Goal: Task Accomplishment & Management: Manage account settings

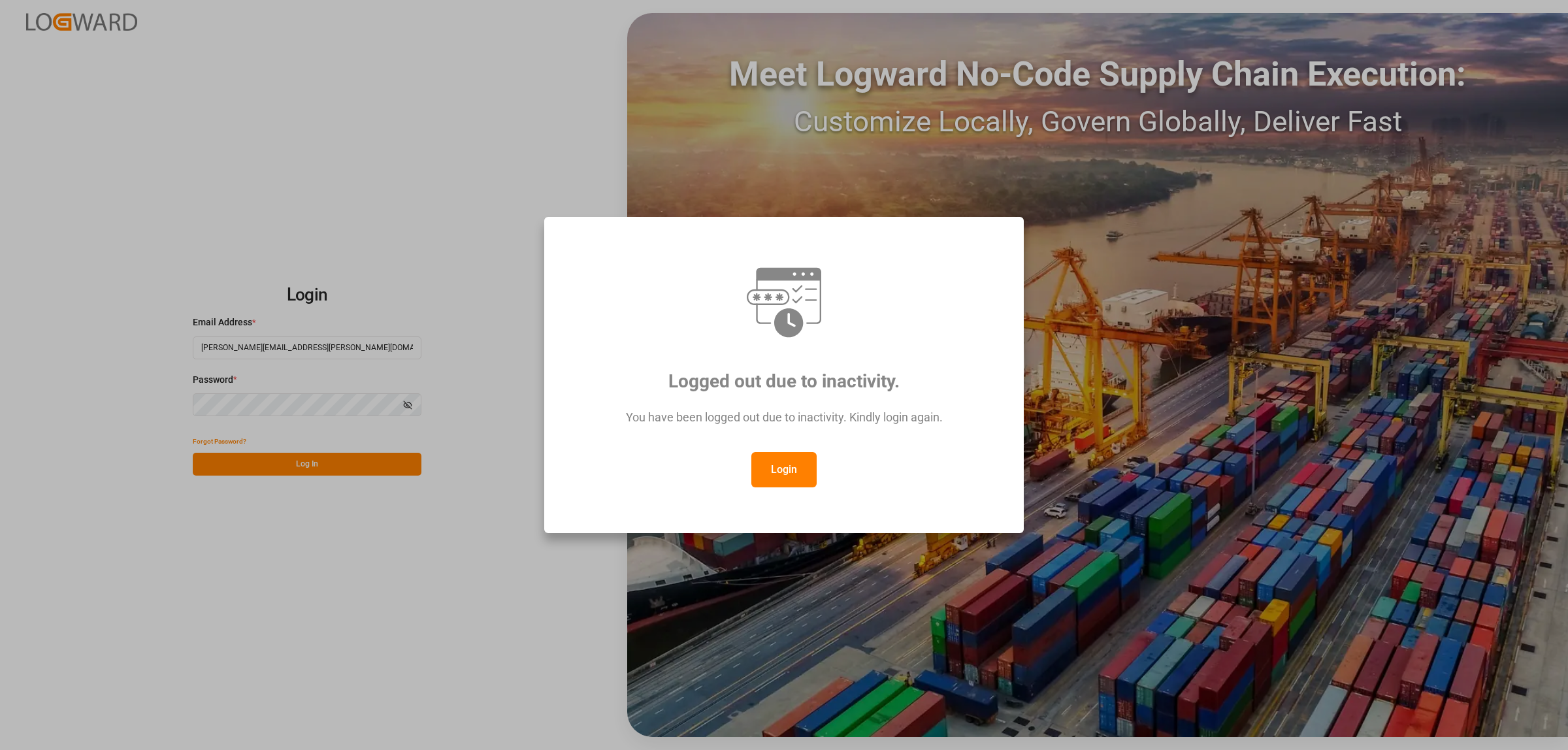
click at [789, 467] on button "Login" at bounding box center [784, 470] width 66 height 36
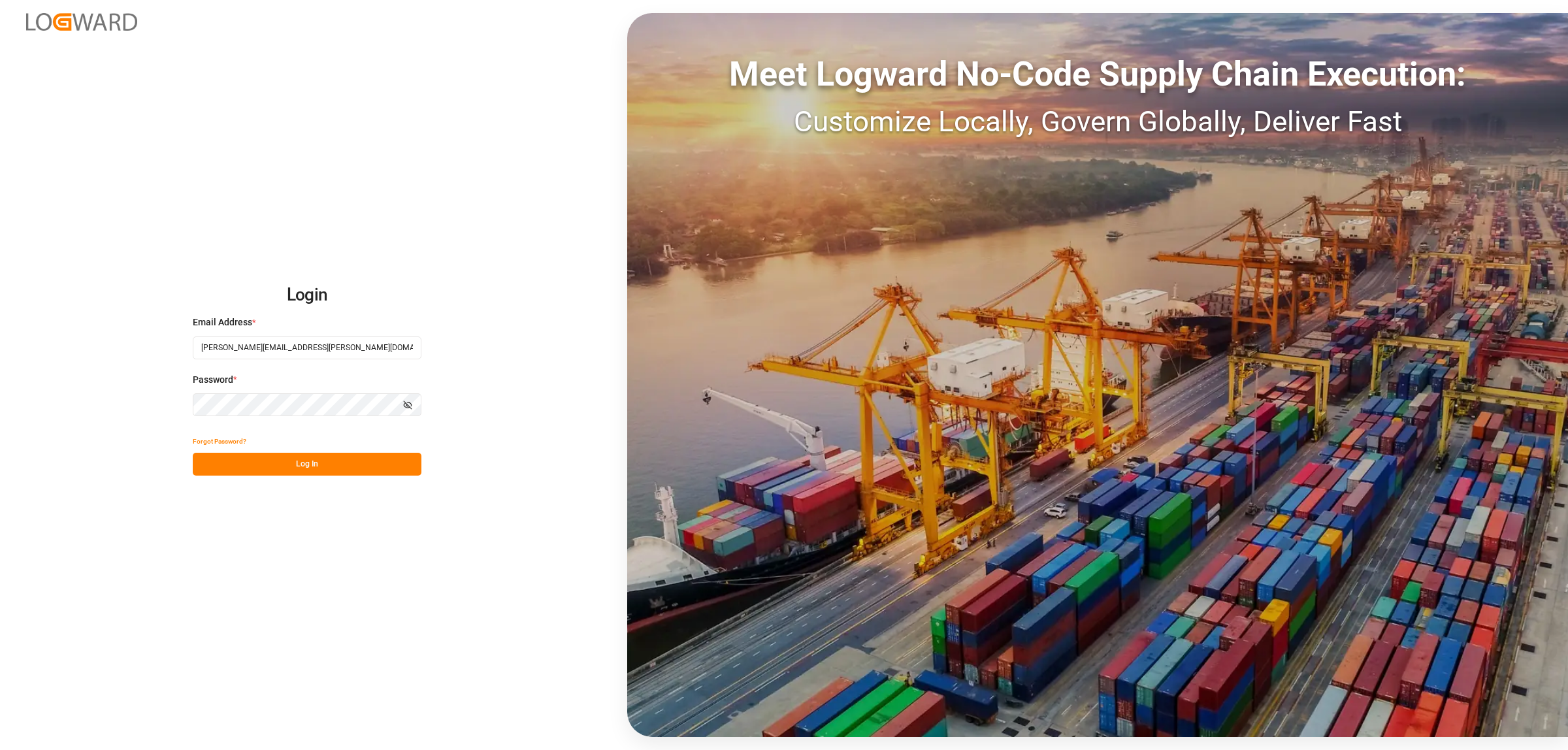
click at [309, 463] on button "Log In" at bounding box center [307, 464] width 228 height 23
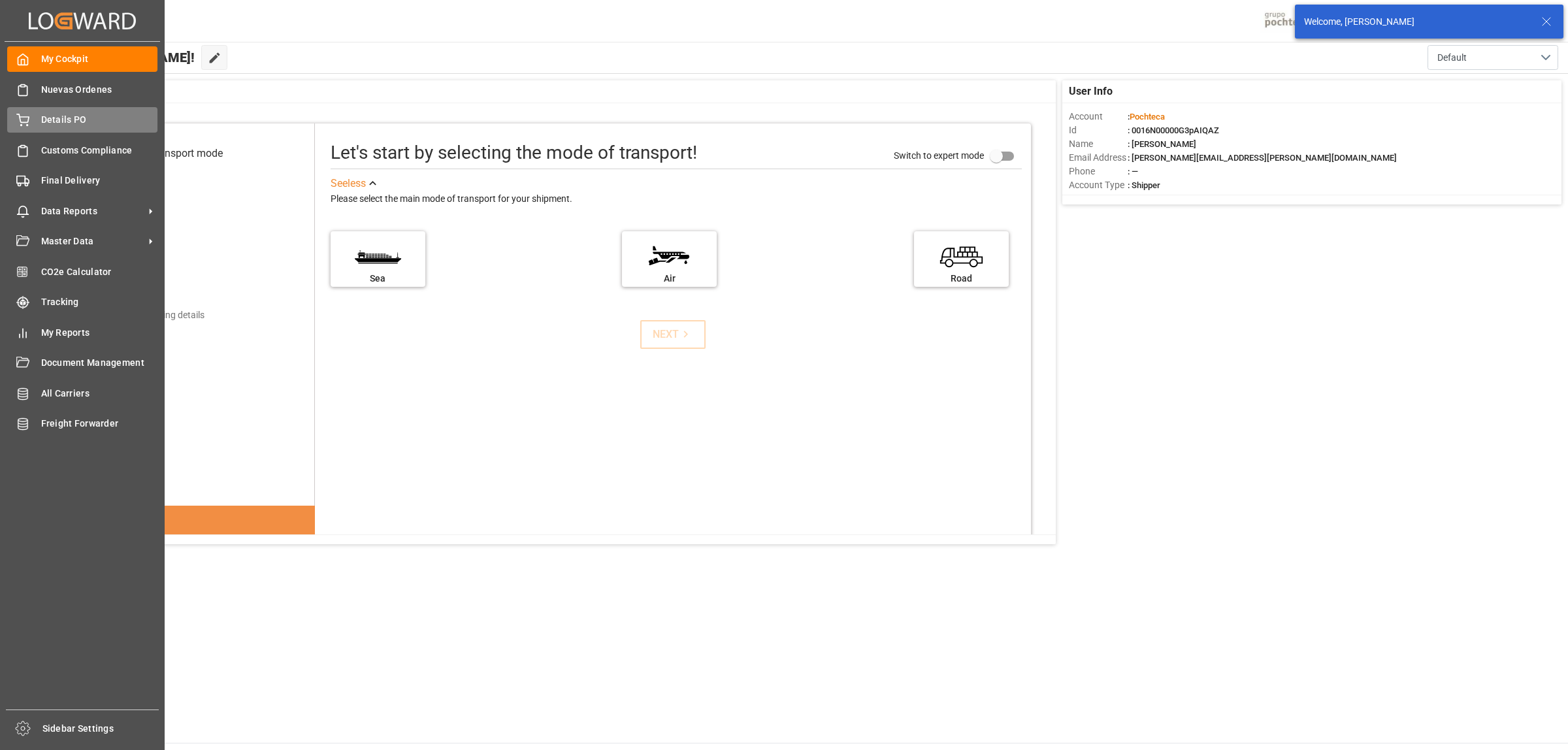
click at [43, 122] on span "Details PO" at bounding box center [99, 120] width 117 height 14
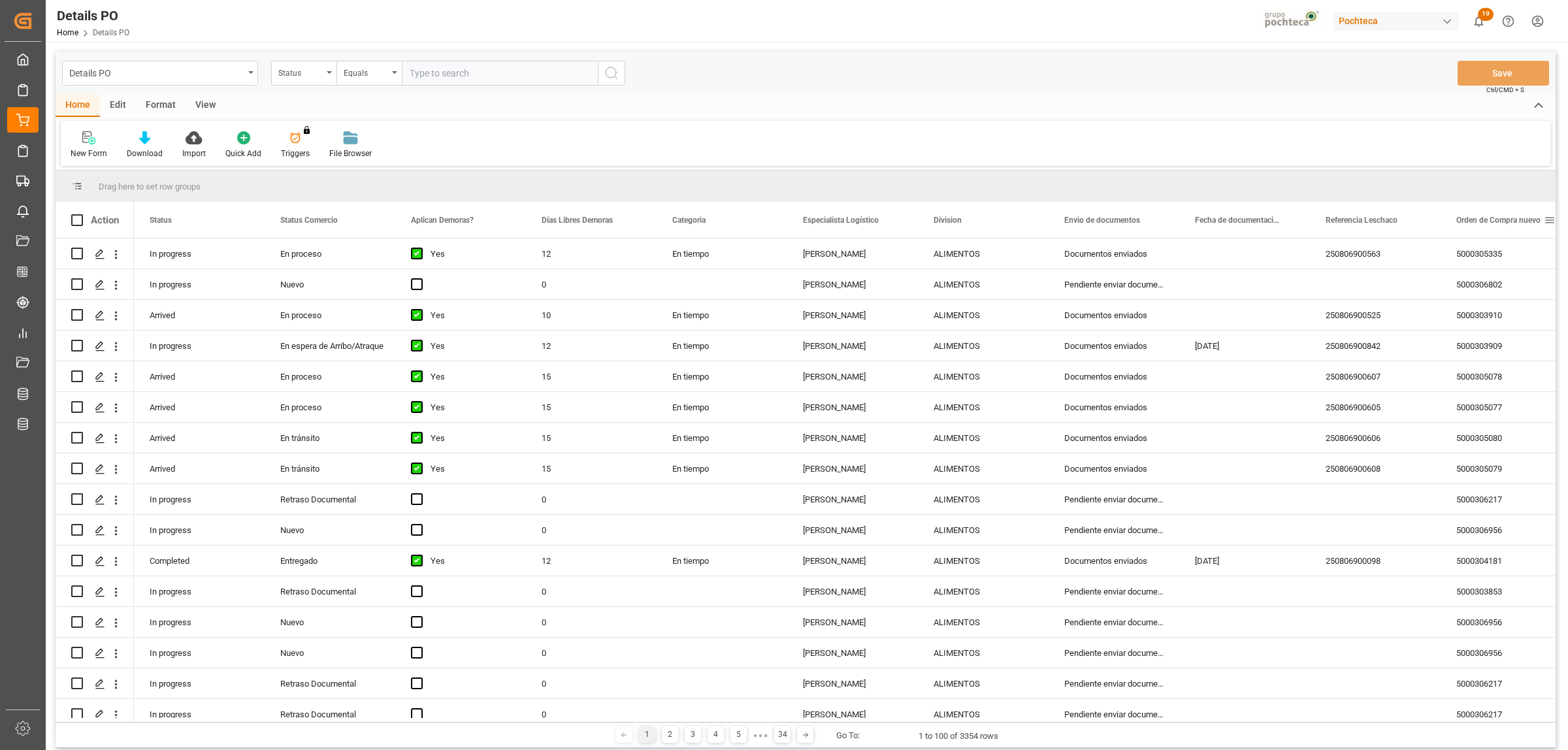
click at [1545, 223] on span at bounding box center [1549, 221] width 12 height 12
click at [1509, 221] on span "filter" at bounding box center [1505, 223] width 12 height 12
type input "5000307199"
click at [1507, 331] on button "Apply" at bounding box center [1500, 331] width 24 height 13
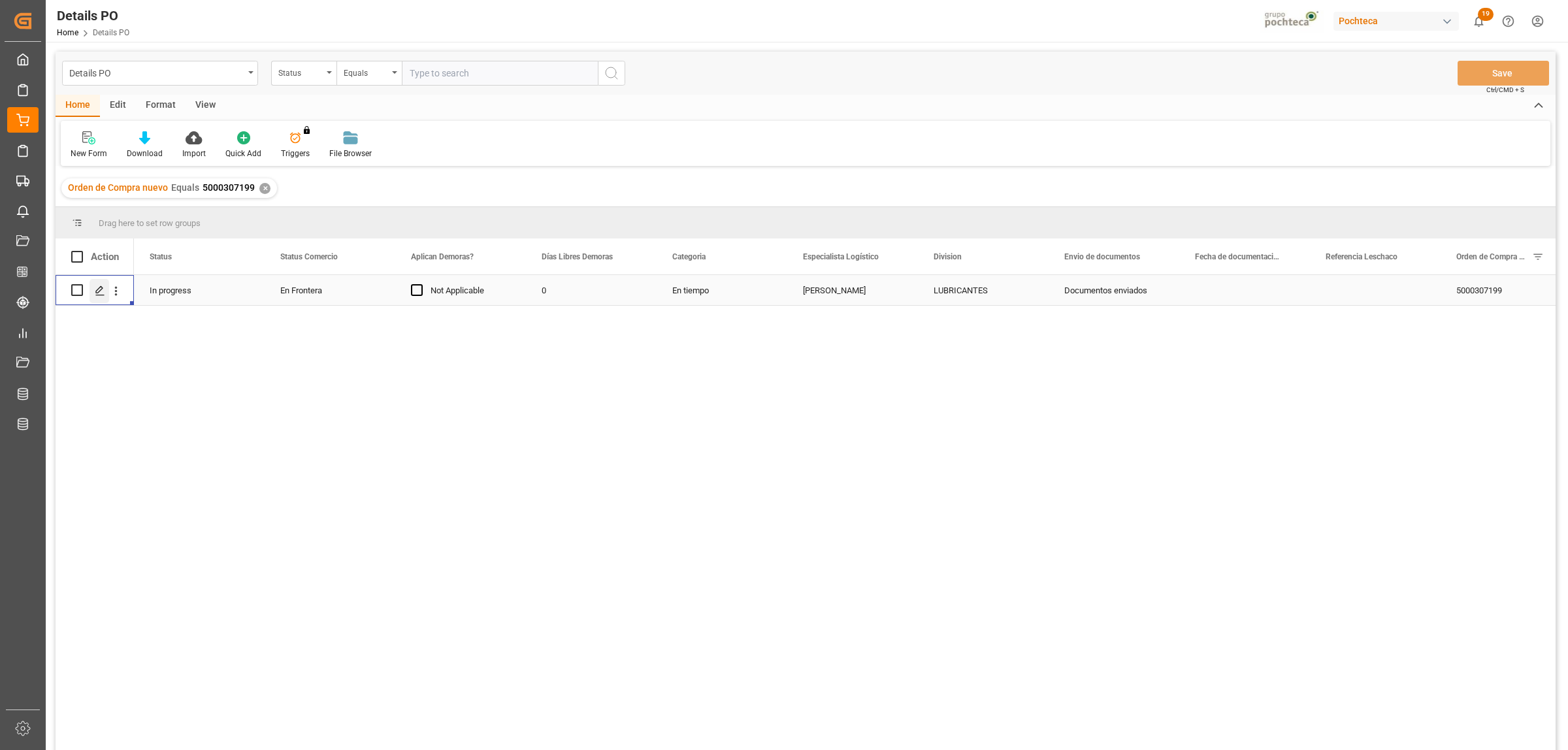
click at [94, 285] on icon "Press SPACE to select this row." at bounding box center [99, 290] width 11 height 11
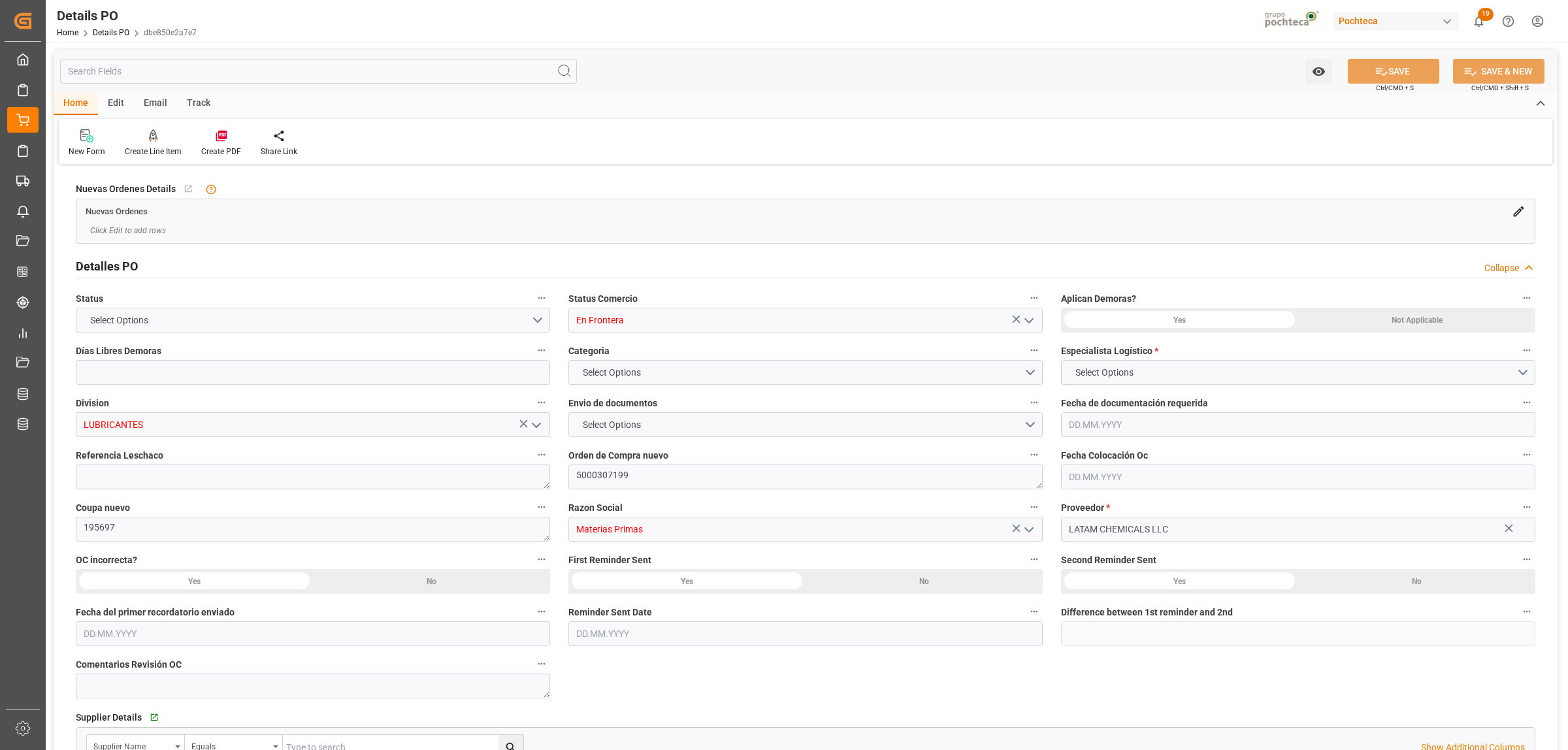
type input "0"
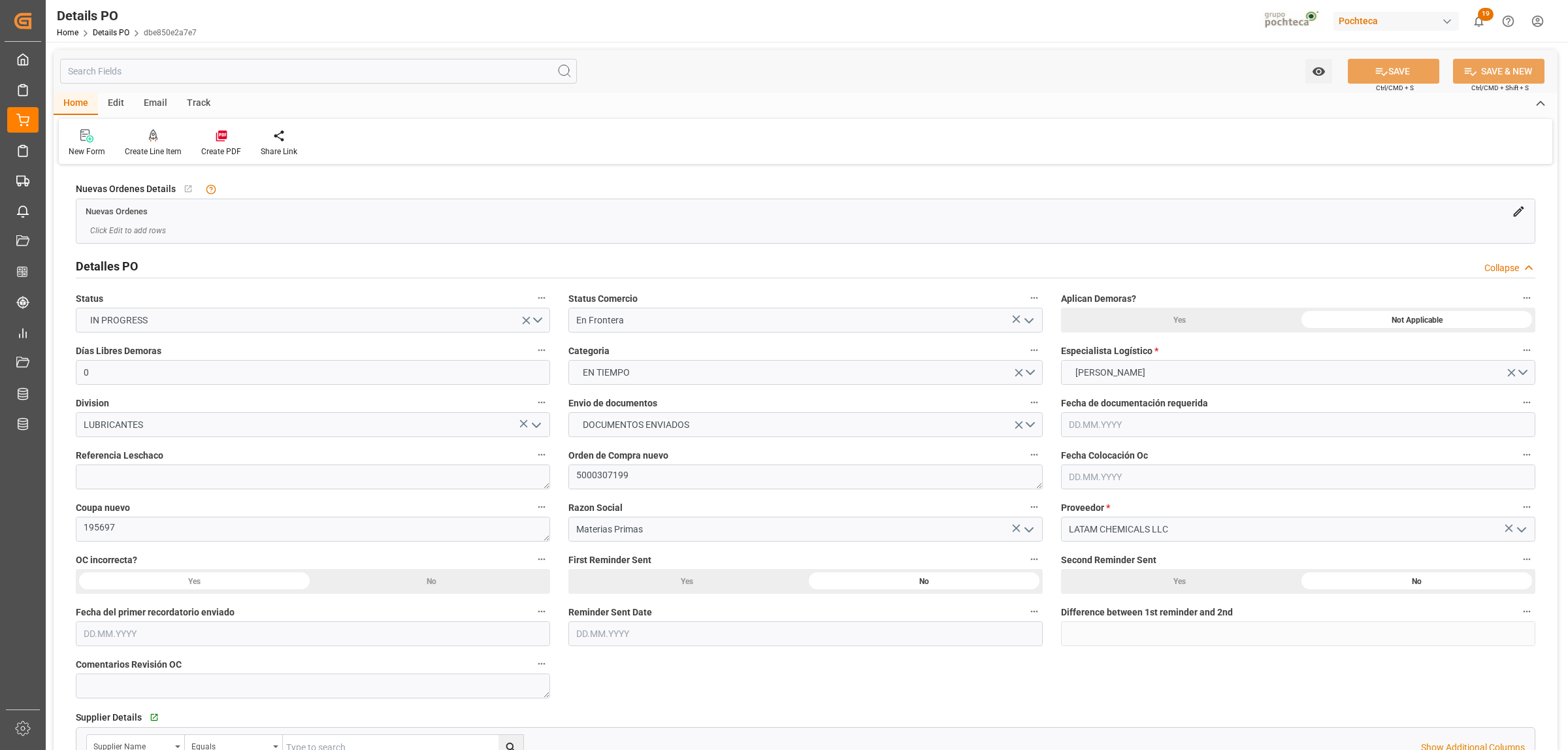
type input "[DATE]"
type input "11.08.2025"
click at [1040, 320] on input "En Frontera" at bounding box center [805, 320] width 475 height 25
click at [1027, 320] on icon "open menu" at bounding box center [1029, 321] width 16 height 16
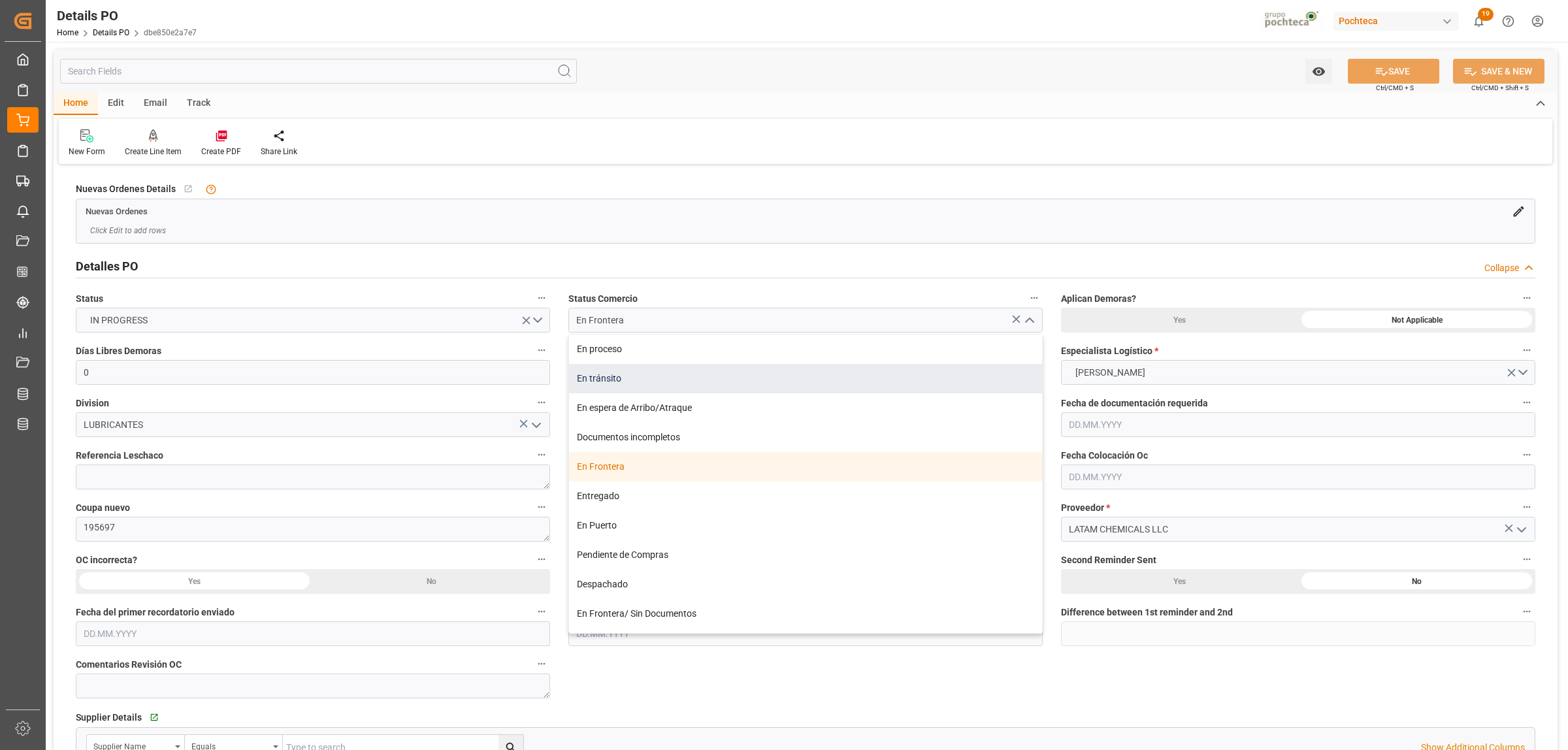
click at [601, 382] on div "En tránsito" at bounding box center [805, 378] width 473 height 30
type input "En tránsito"
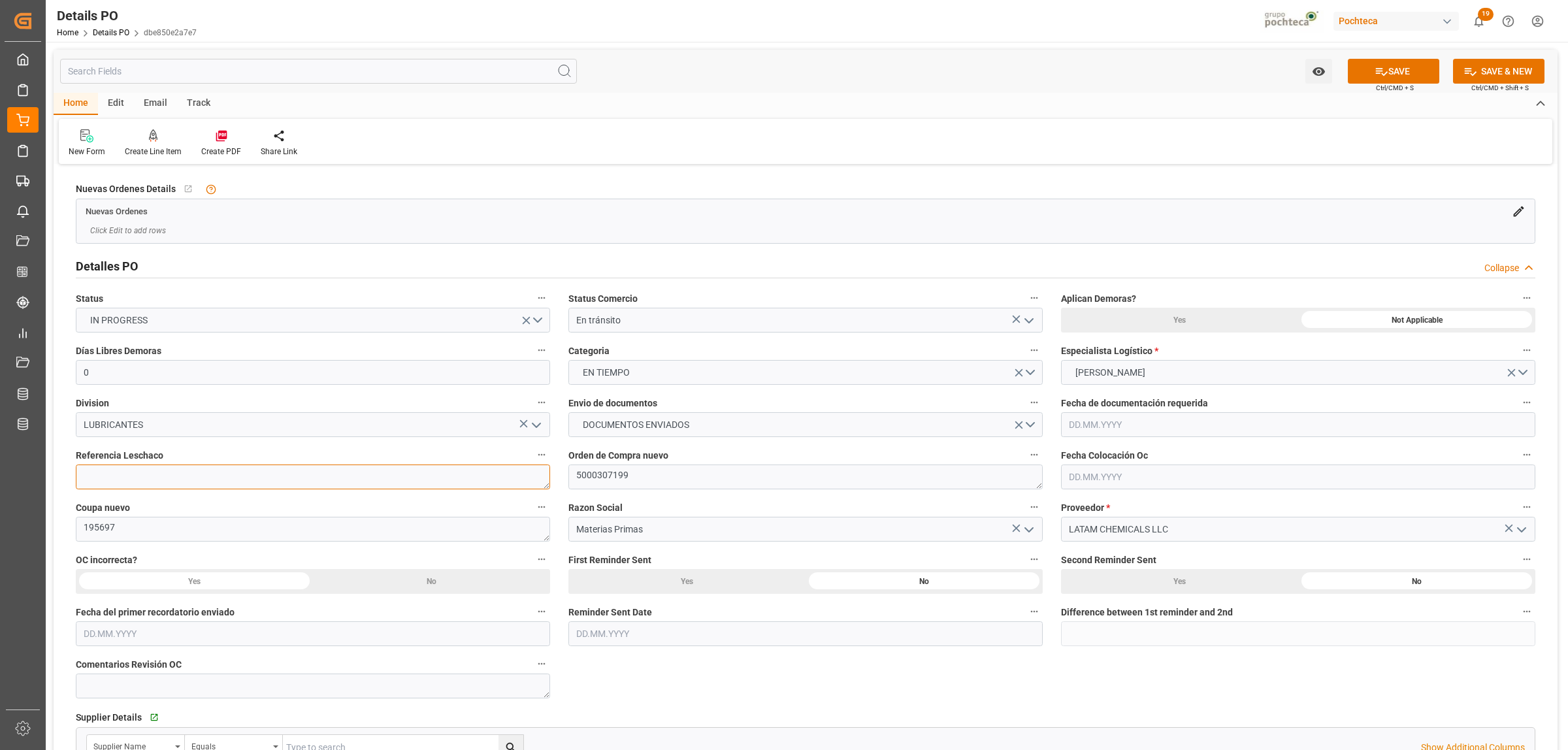
click at [191, 469] on textarea at bounding box center [313, 477] width 475 height 25
paste textarea "250806990143"
click at [85, 481] on textarea "250806990143" at bounding box center [313, 477] width 475 height 25
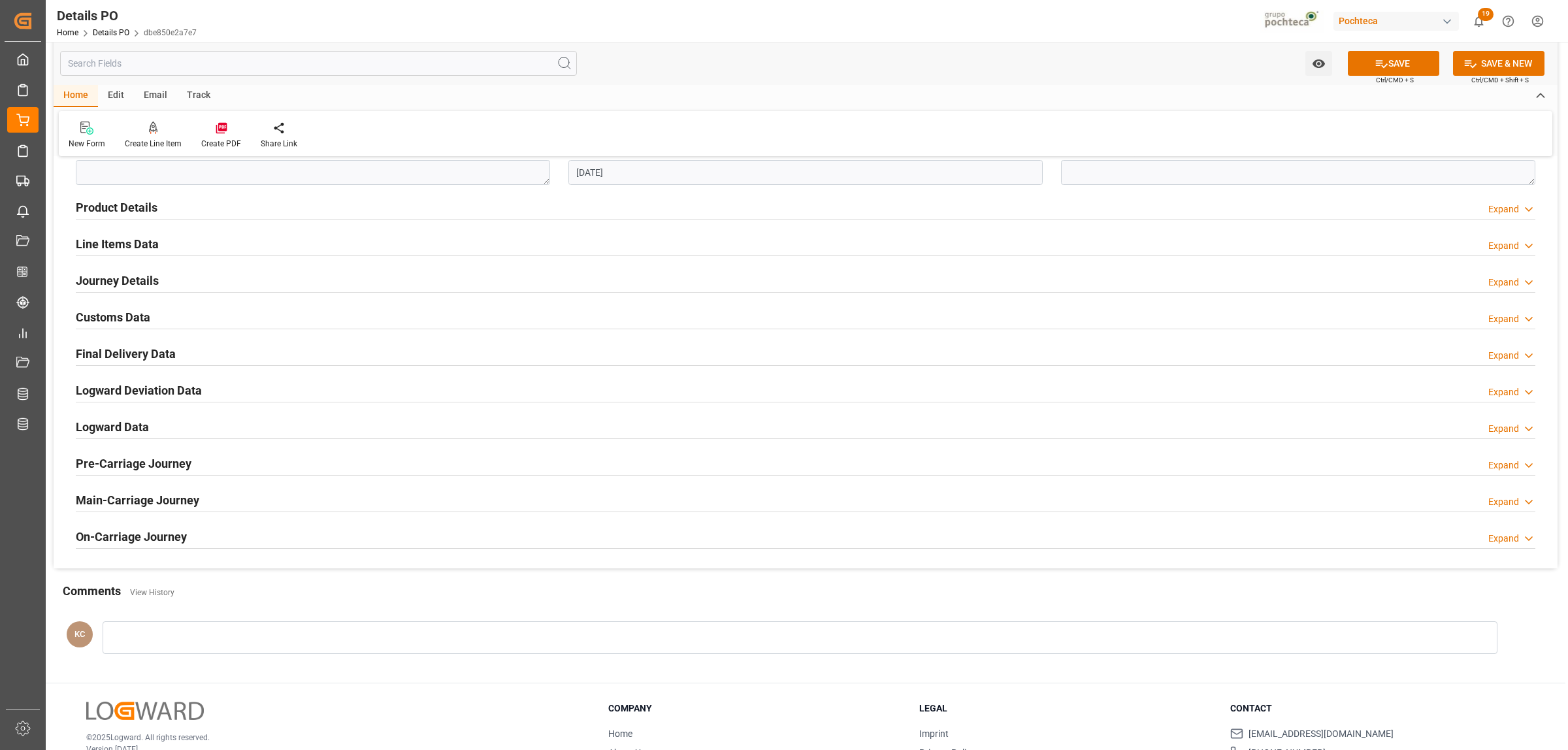
scroll to position [817, 0]
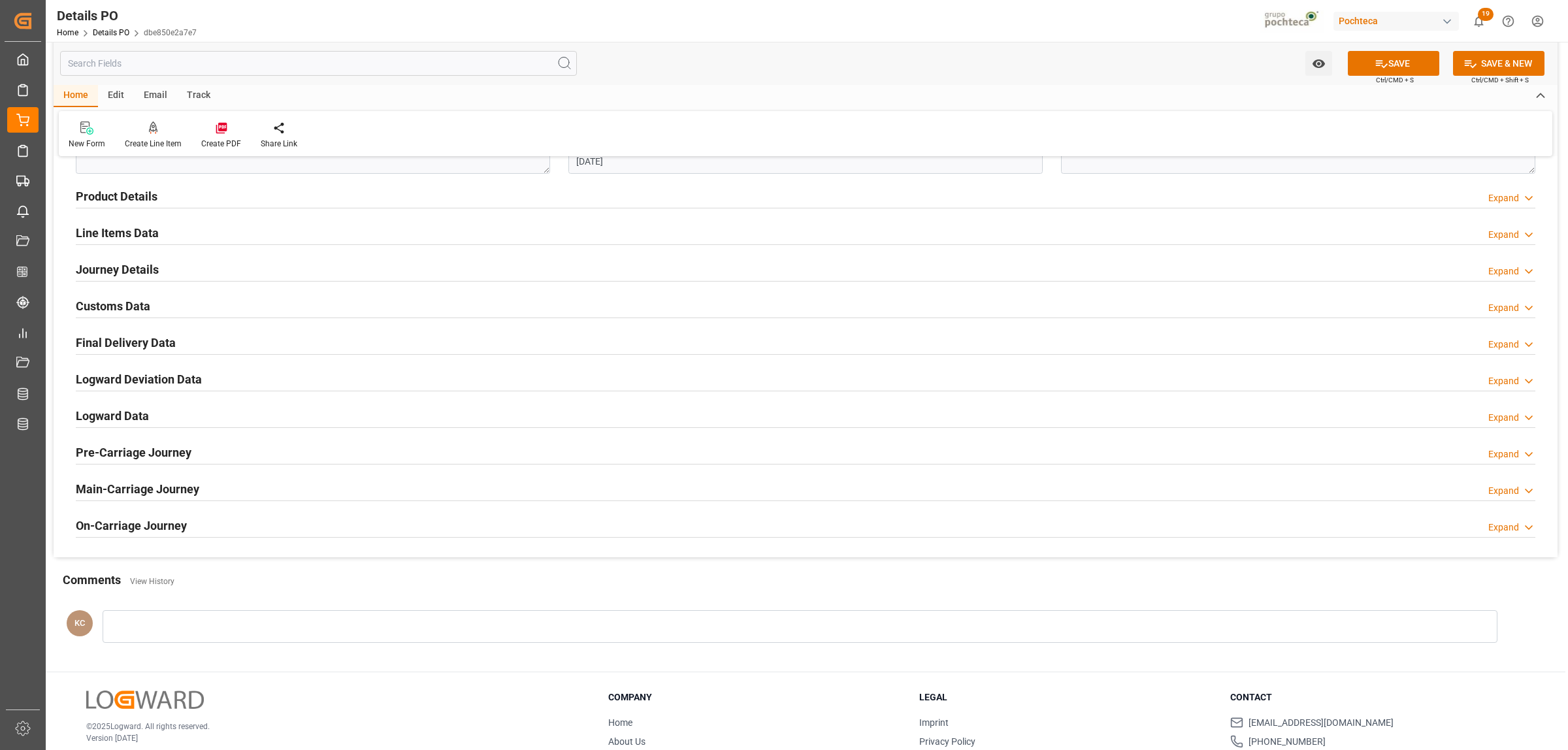
type textarea "250806990143"
click at [131, 273] on h2 "Journey Details" at bounding box center [117, 269] width 83 height 18
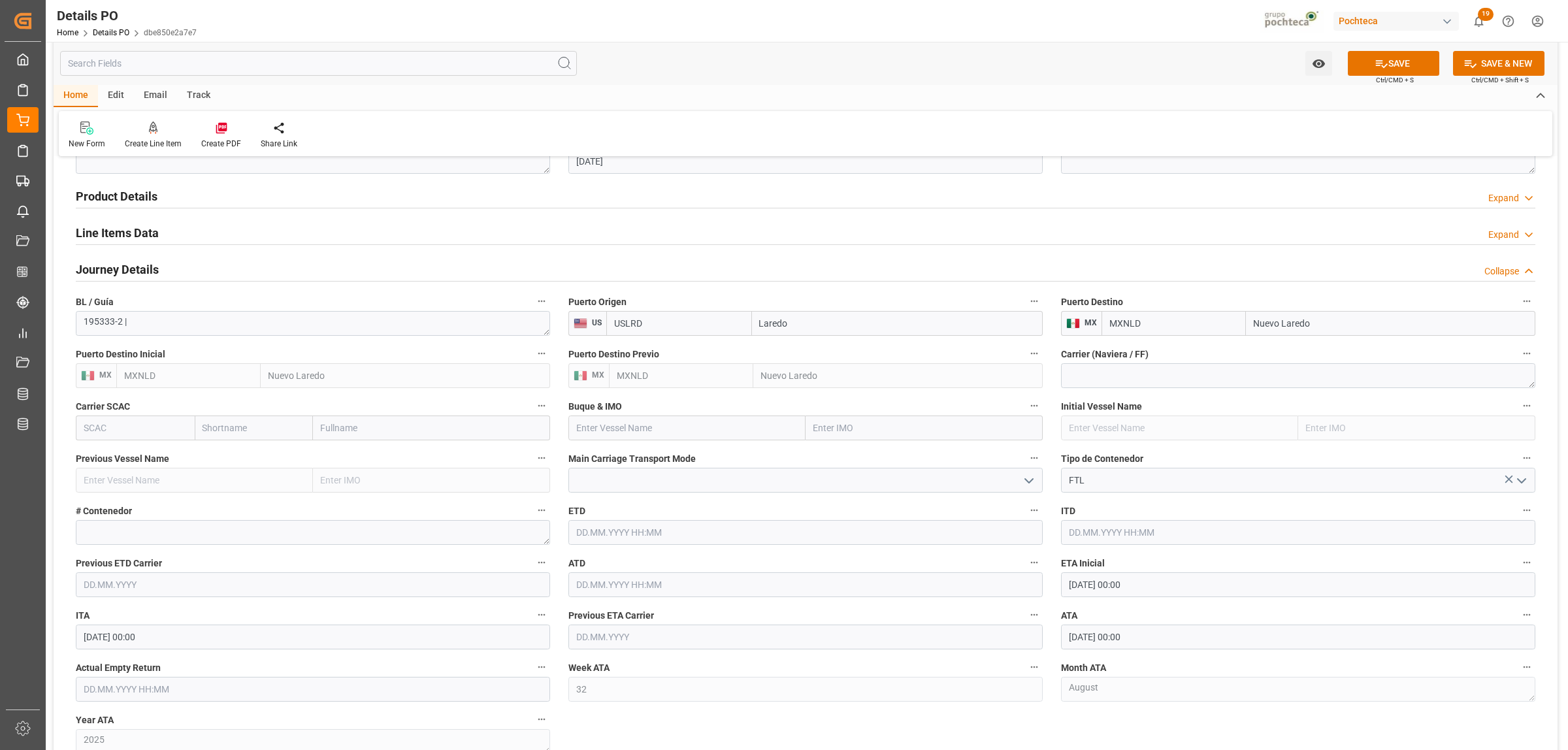
scroll to position [899, 0]
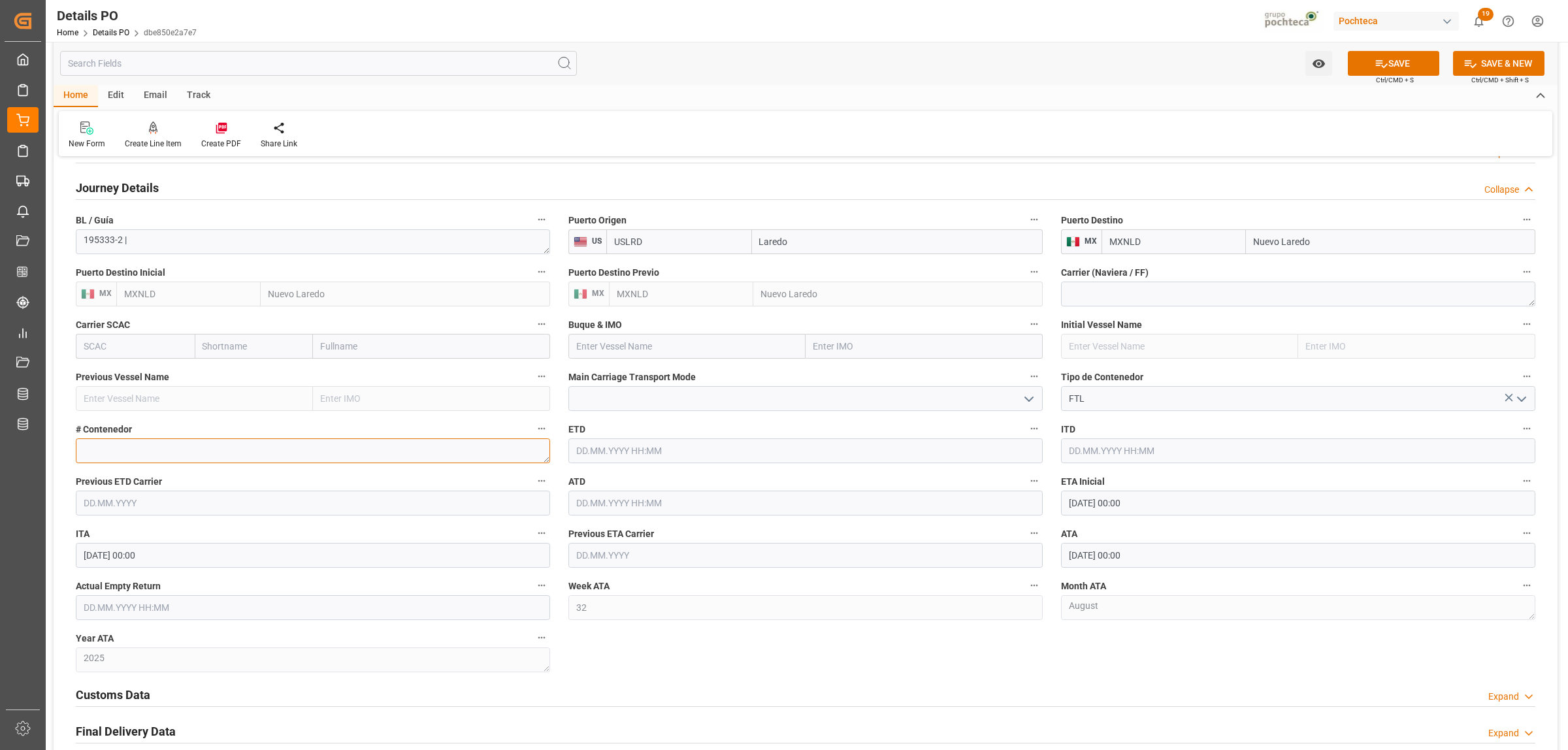
click at [173, 454] on textarea at bounding box center [313, 450] width 475 height 25
paste textarea "710724"
type textarea "710724"
click at [121, 606] on input "text" at bounding box center [313, 607] width 475 height 25
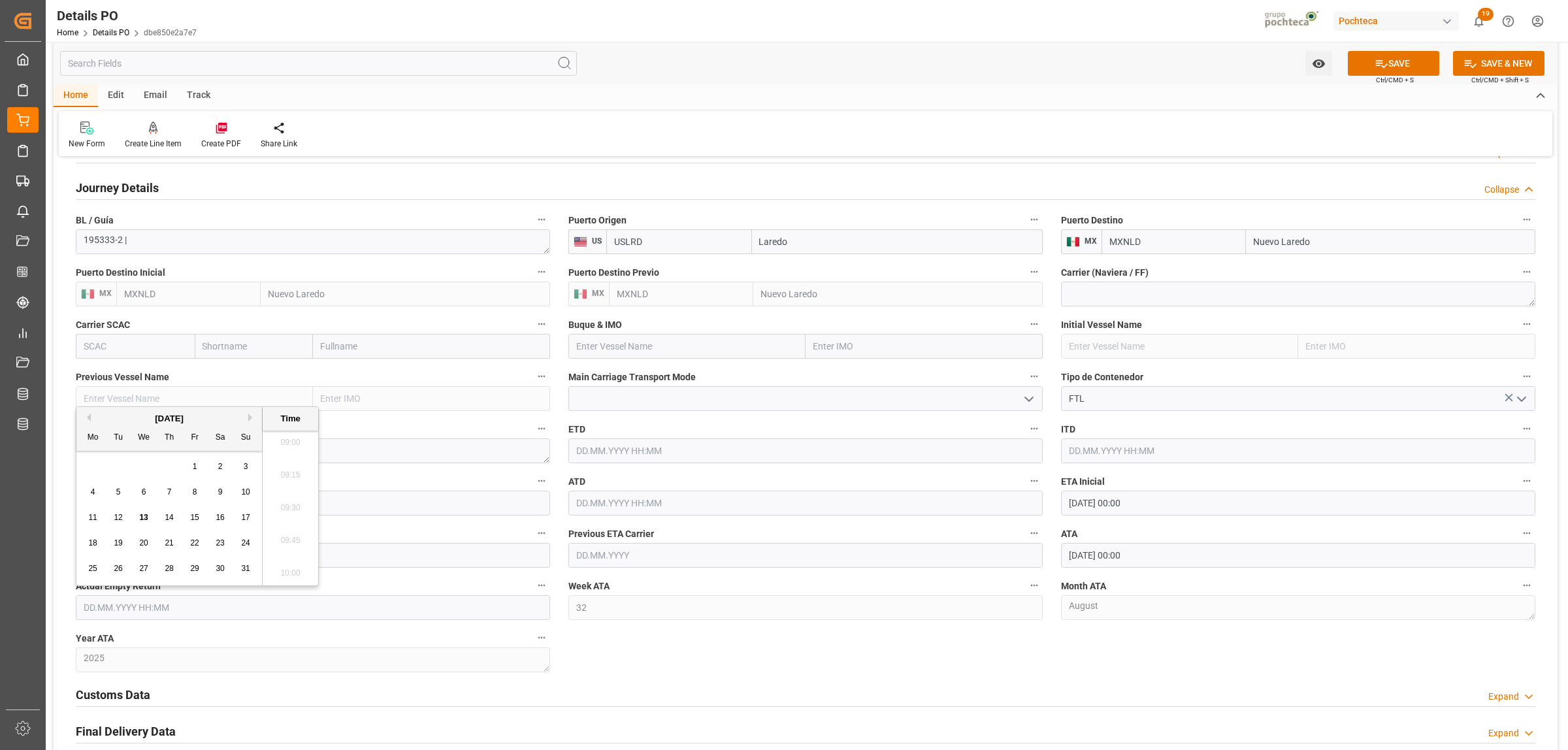
click at [119, 456] on div "28 29 30 31 1 2 3" at bounding box center [170, 467] width 179 height 26
click at [163, 522] on div "14" at bounding box center [169, 519] width 16 height 16
type input "14.08.2025 00:00"
click at [676, 674] on div "Nuevas Ordenes Details   No child Object linked Nuevas Ordenes Click Edit to ad…" at bounding box center [805, 108] width 1503 height 1677
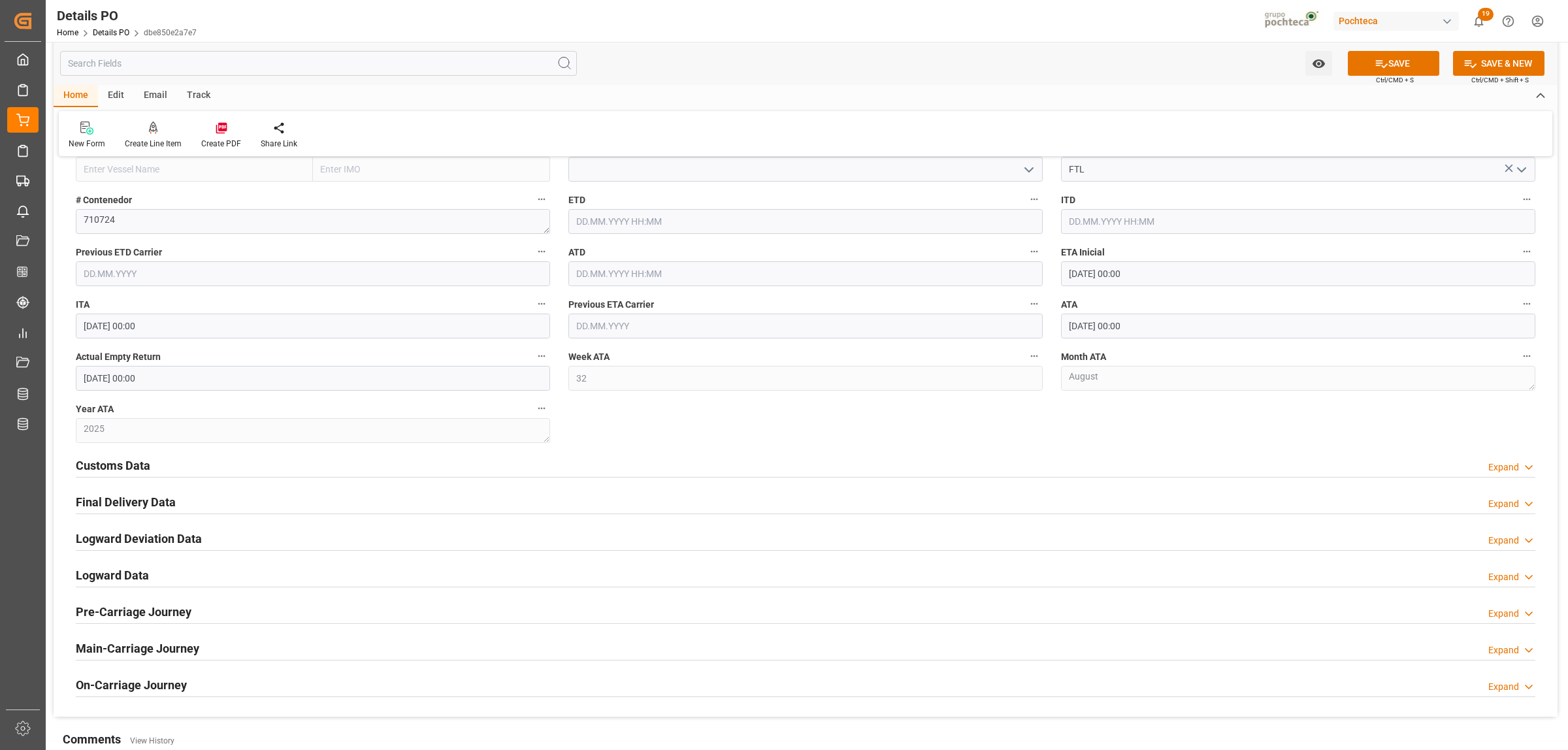
scroll to position [1143, 0]
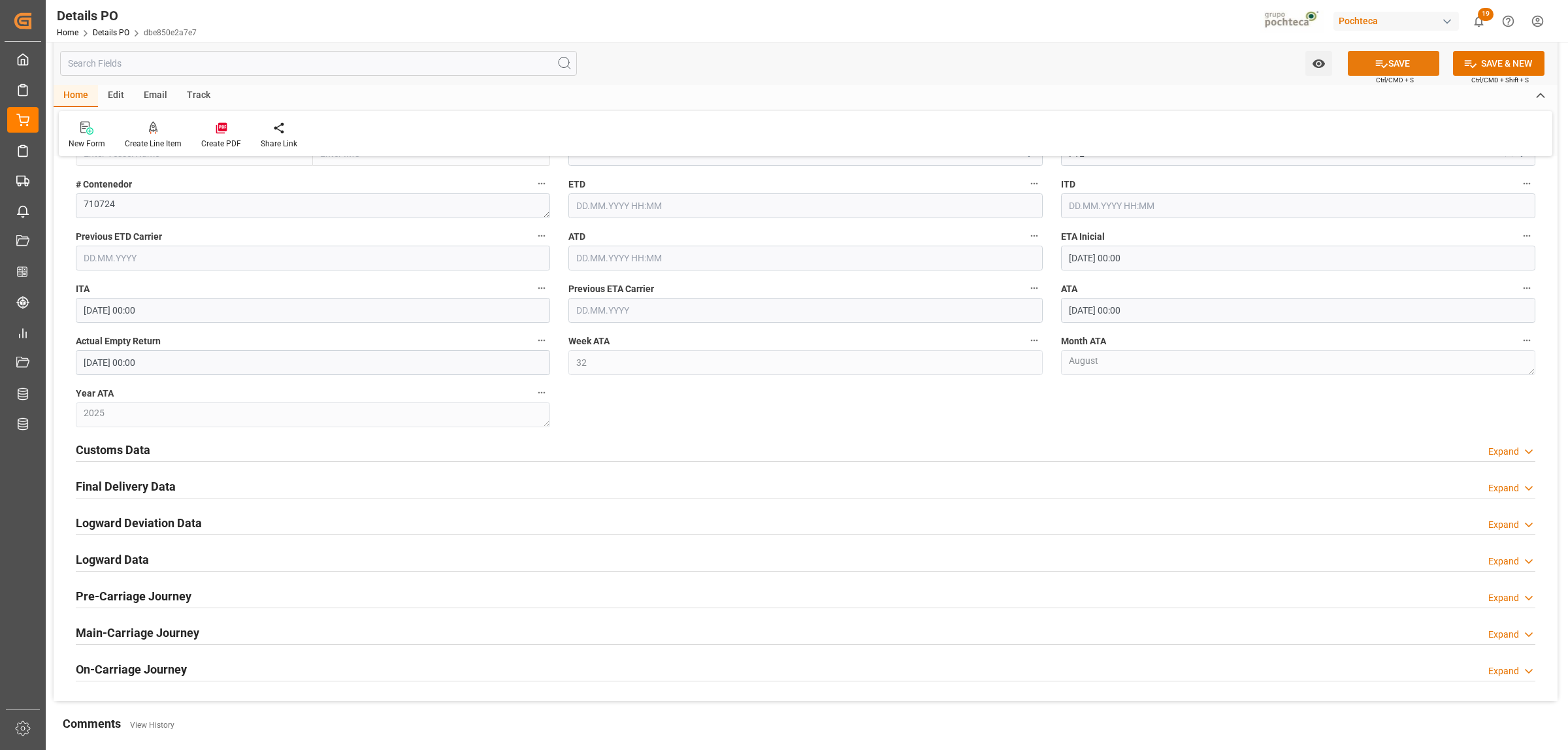
click at [1419, 71] on button "SAVE" at bounding box center [1393, 63] width 91 height 25
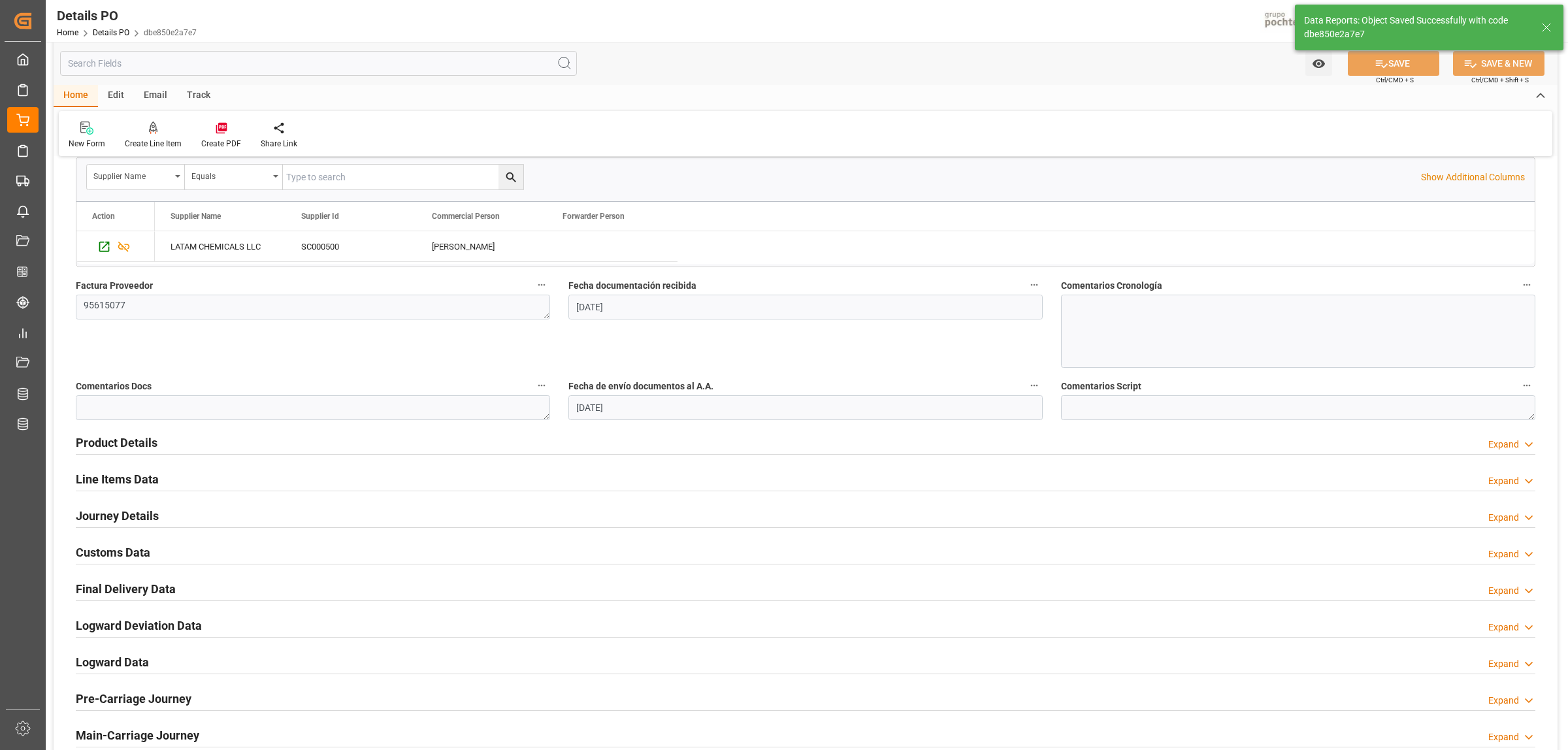
scroll to position [591, 0]
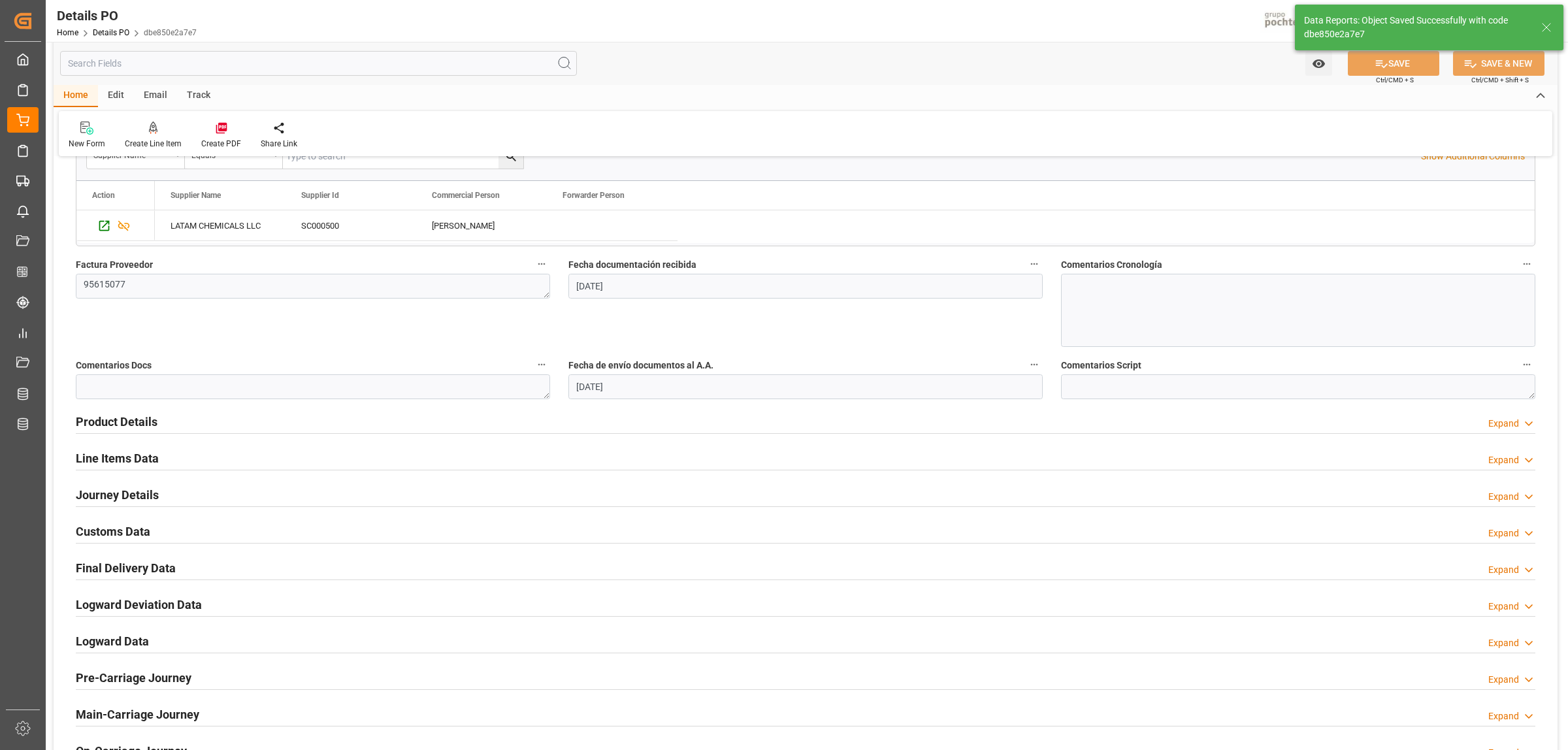
click at [152, 569] on h2 "Final Delivery Data" at bounding box center [125, 568] width 100 height 18
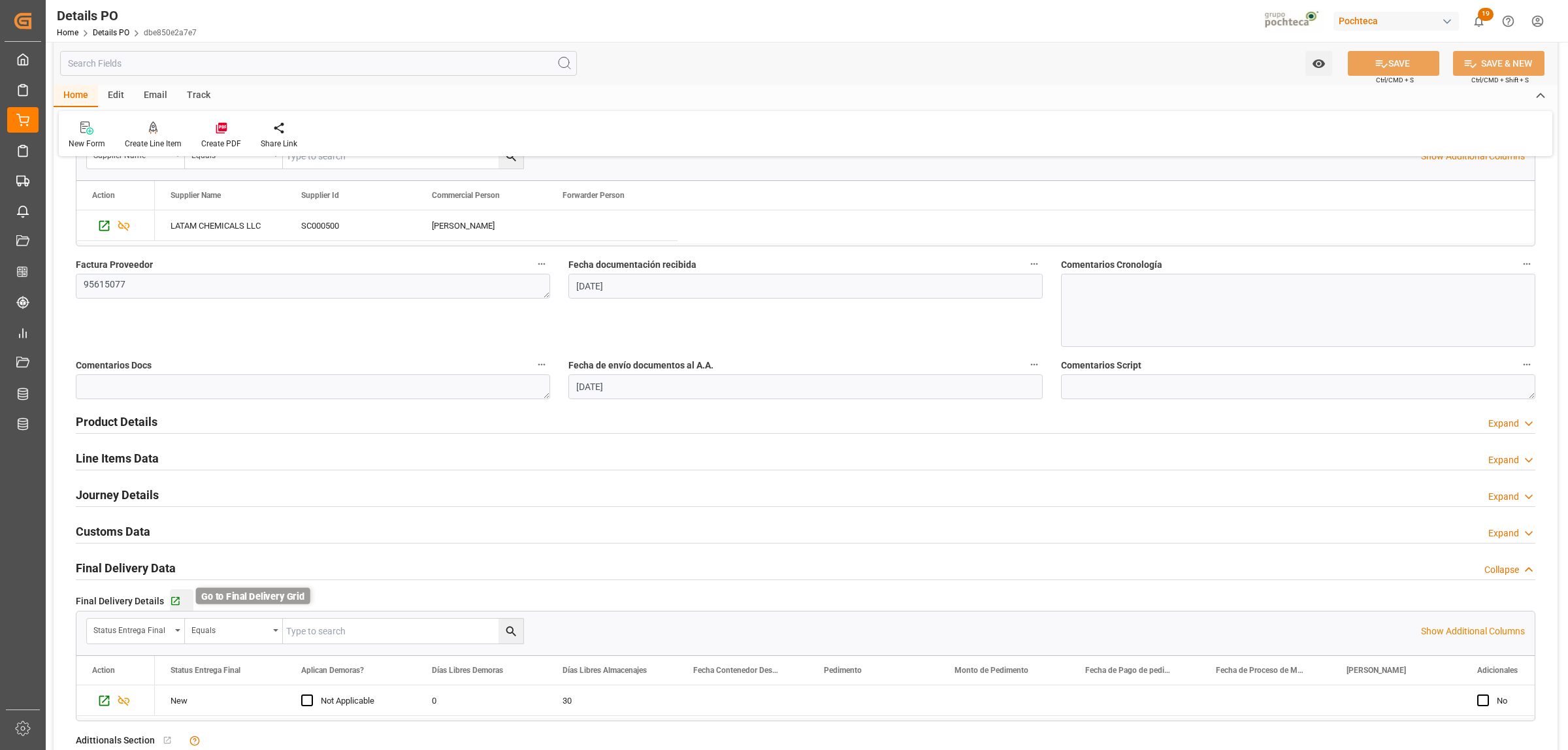
click at [171, 602] on icon "button" at bounding box center [175, 601] width 11 height 11
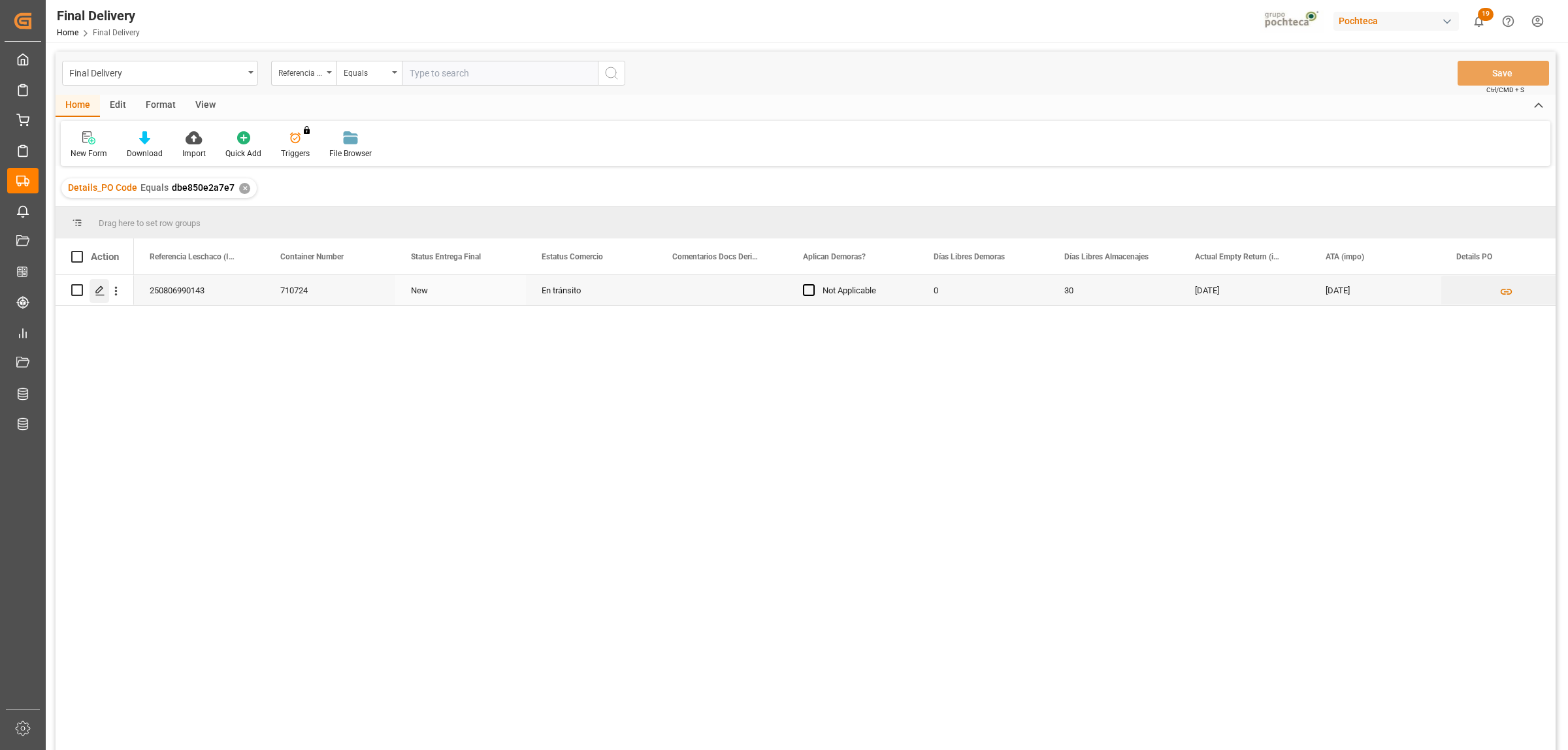
click at [92, 285] on div "Press SPACE to select this row." at bounding box center [99, 291] width 20 height 24
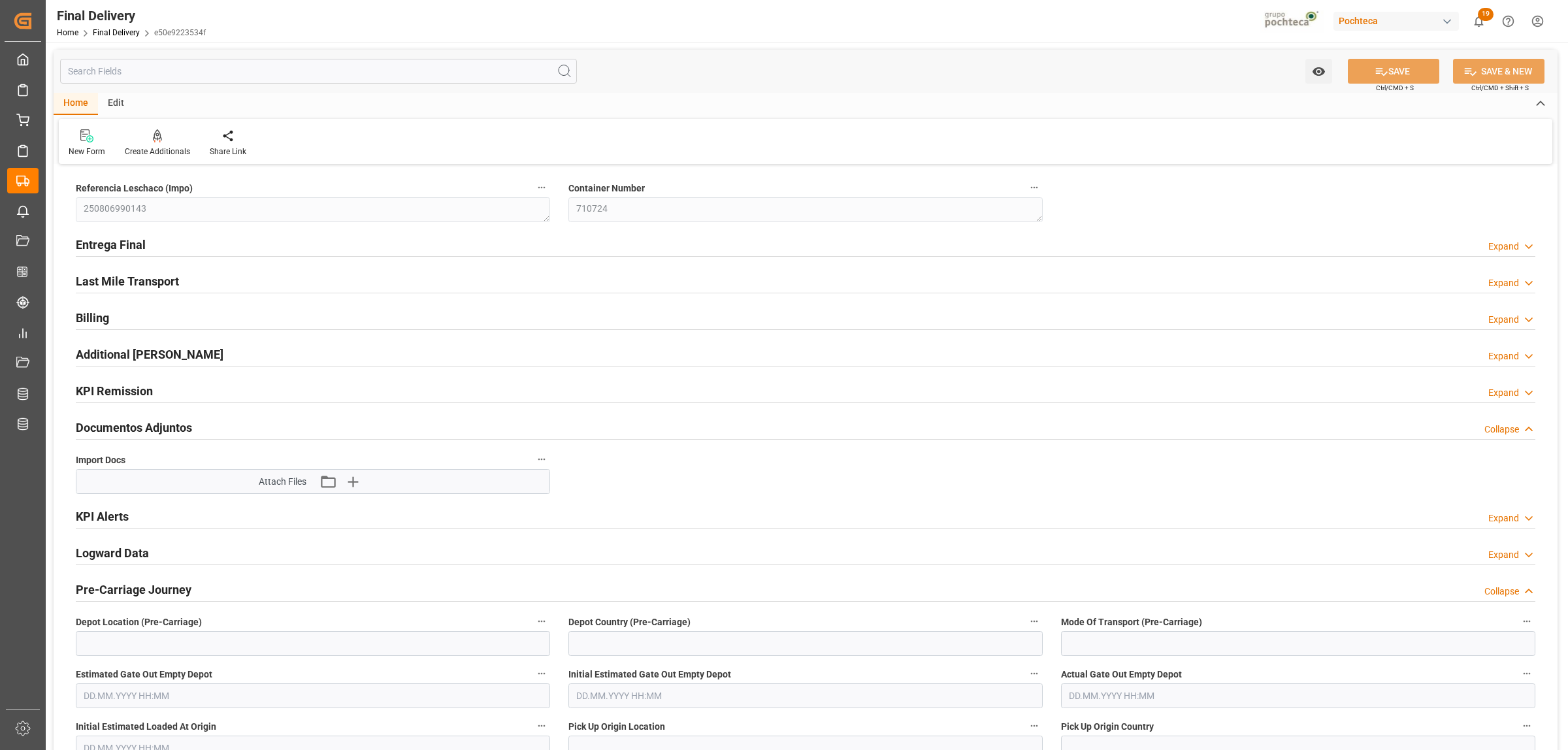
type input "0"
type input "30"
type input "[DATE]"
click at [126, 243] on h2 "Entrega Final" at bounding box center [110, 244] width 70 height 18
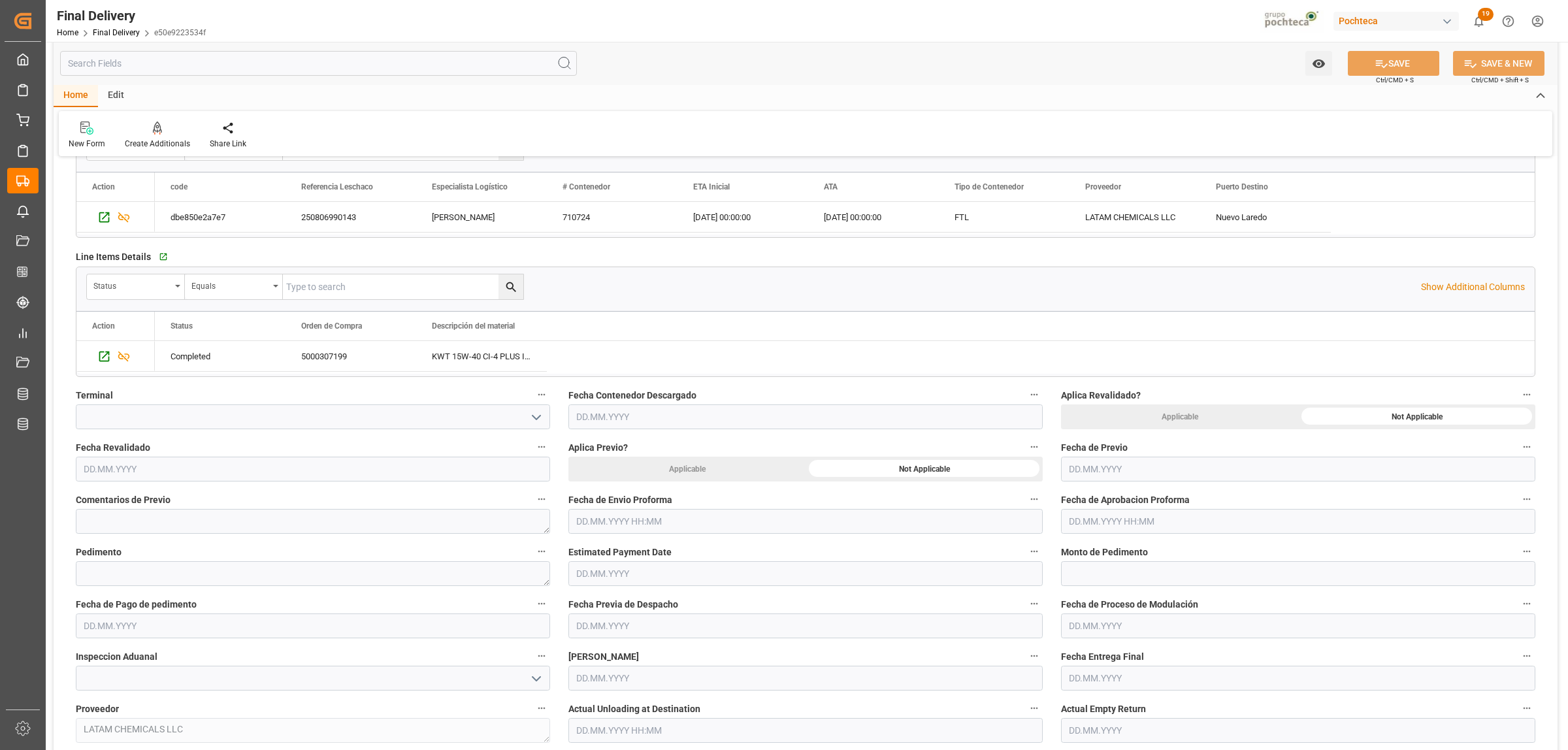
scroll to position [327, 0]
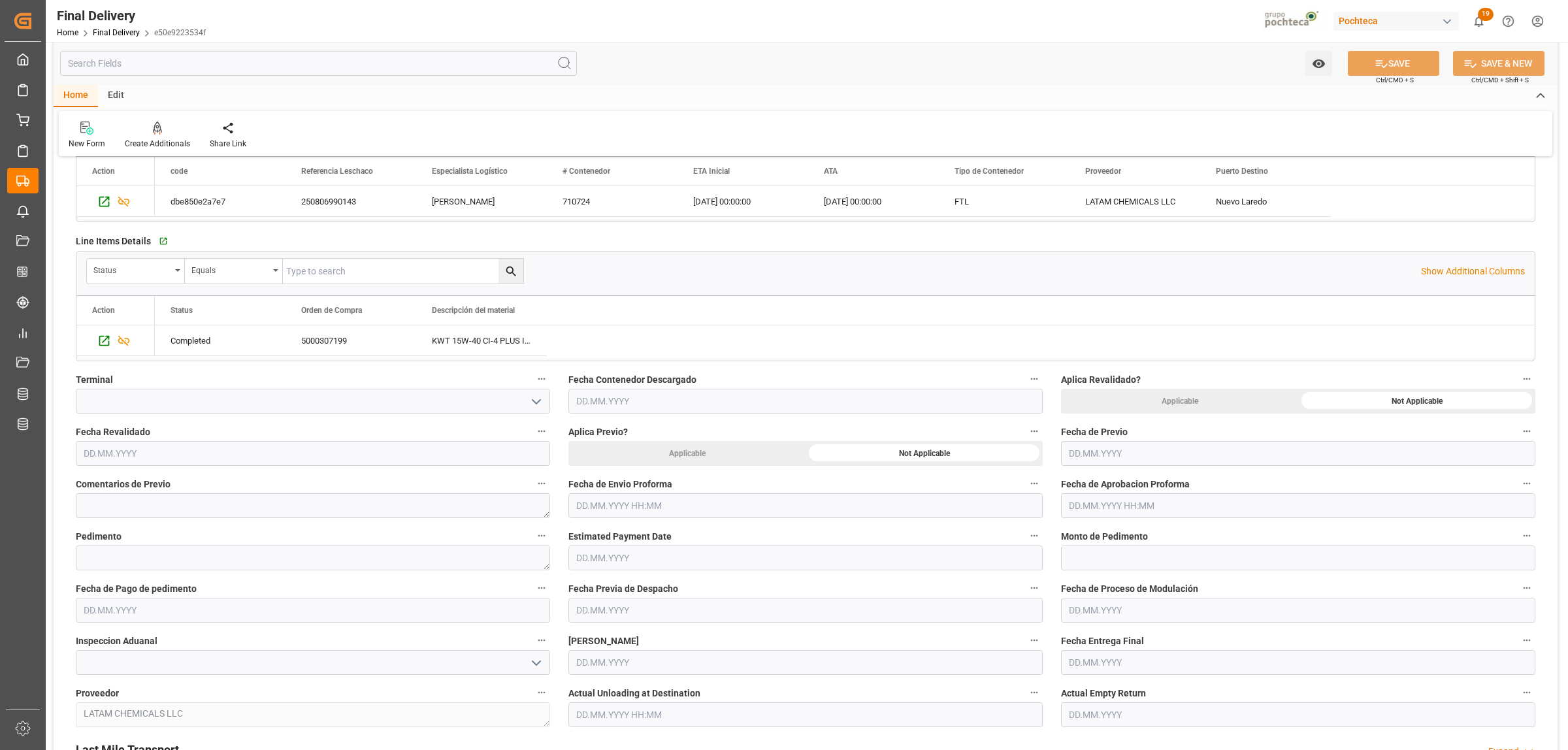
click at [616, 509] on input "text" at bounding box center [805, 506] width 475 height 25
click at [610, 639] on span "12" at bounding box center [610, 637] width 9 height 9
type input "[DATE] 00:00"
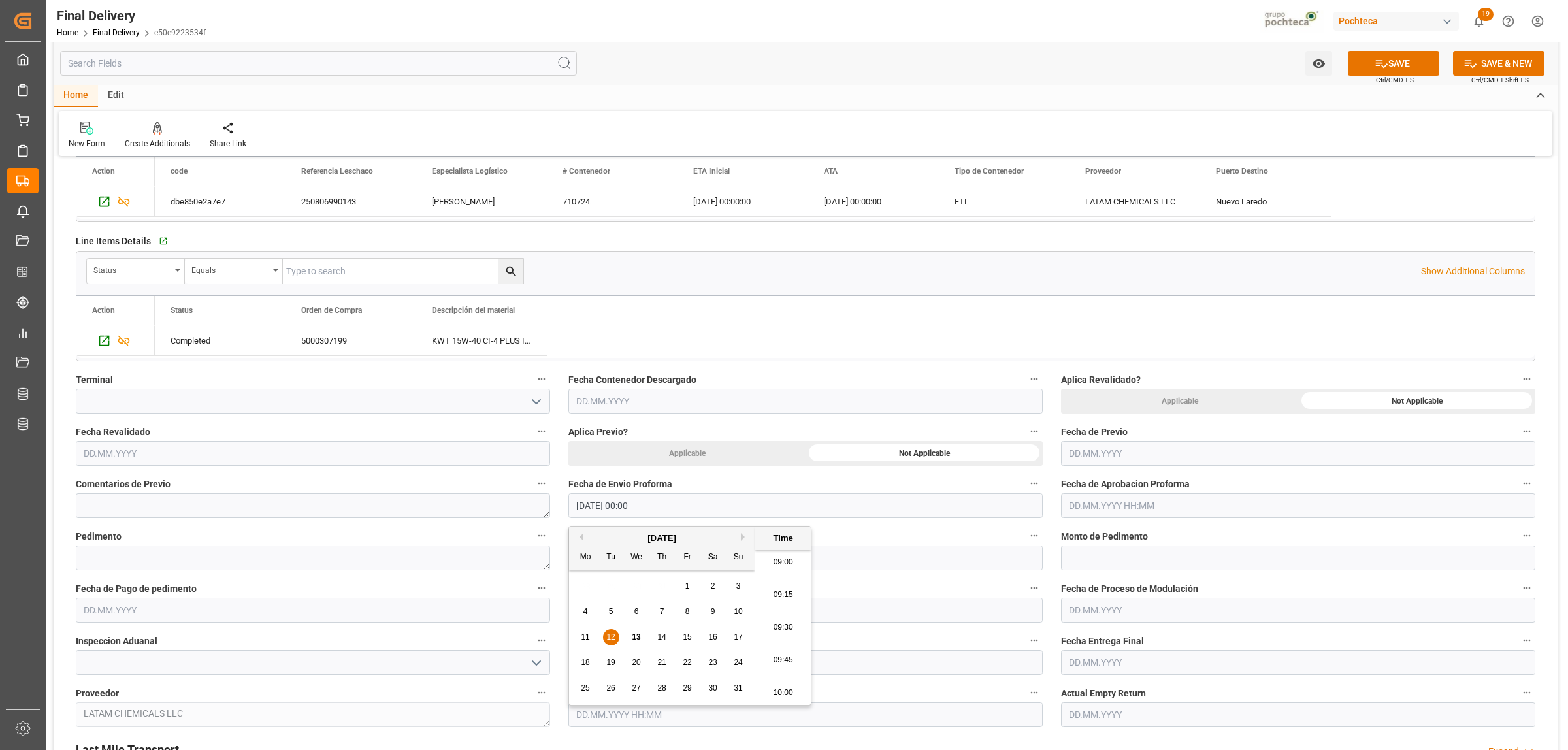
click at [1082, 510] on input "text" at bounding box center [1298, 506] width 475 height 25
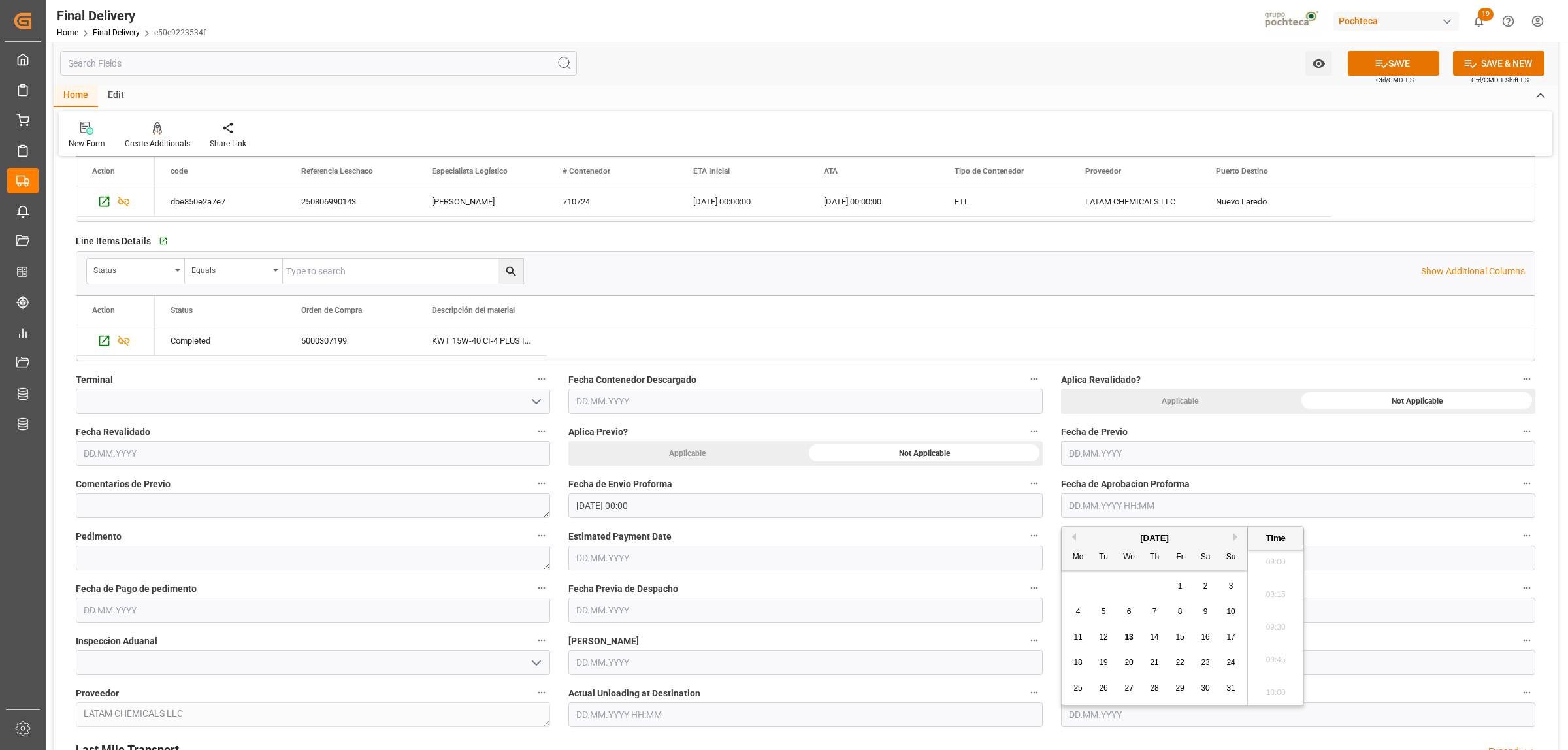
click at [1106, 631] on div "12" at bounding box center [1103, 638] width 16 height 16
type input "[DATE] 00:00"
click at [218, 563] on textarea at bounding box center [313, 557] width 475 height 25
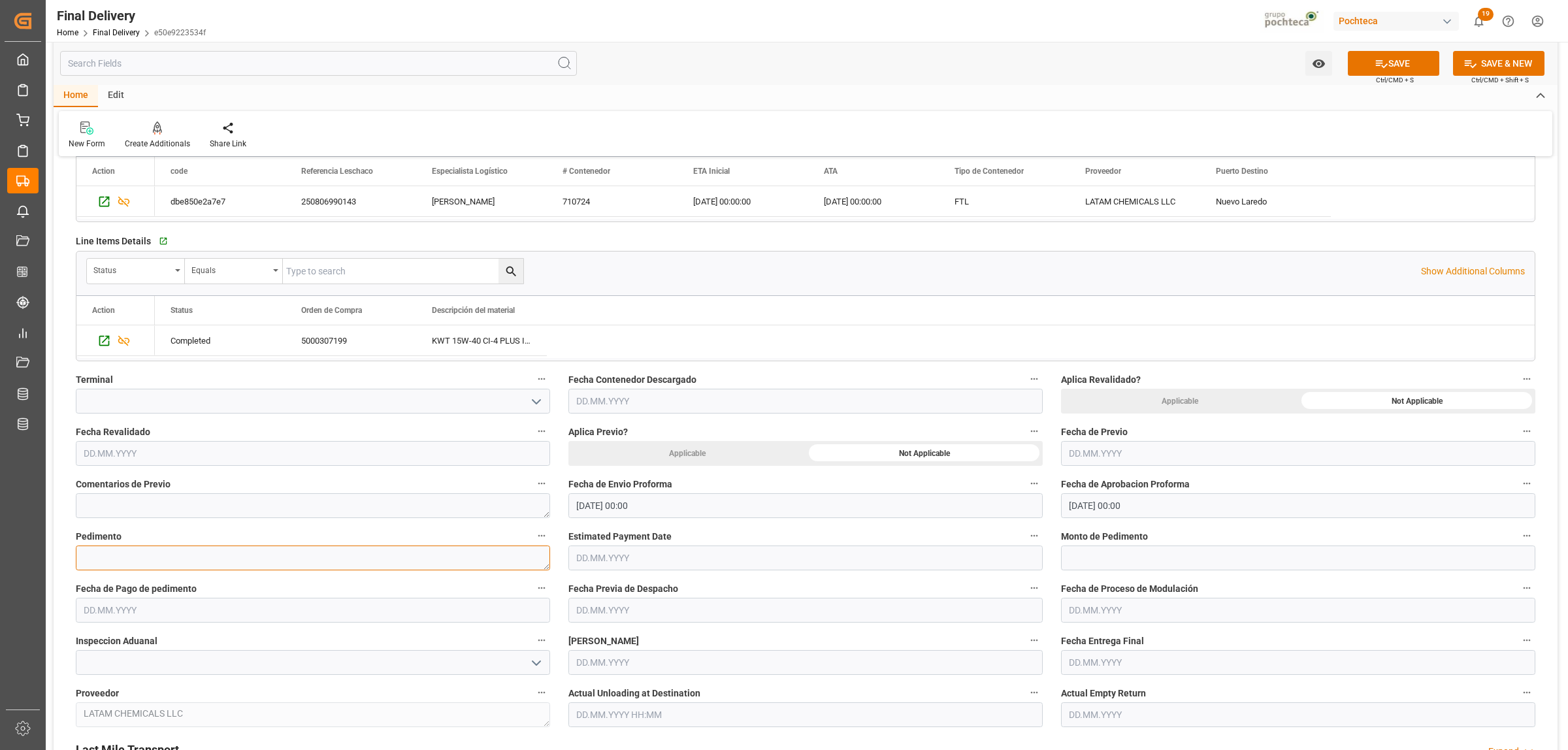
click at [136, 552] on textarea at bounding box center [313, 557] width 475 height 25
paste textarea "710724"
drag, startPoint x: 110, startPoint y: 560, endPoint x: 79, endPoint y: 559, distance: 31.0
click at [79, 559] on textarea "710724" at bounding box center [313, 557] width 475 height 25
paste textarea "25 24 3617 5008083"
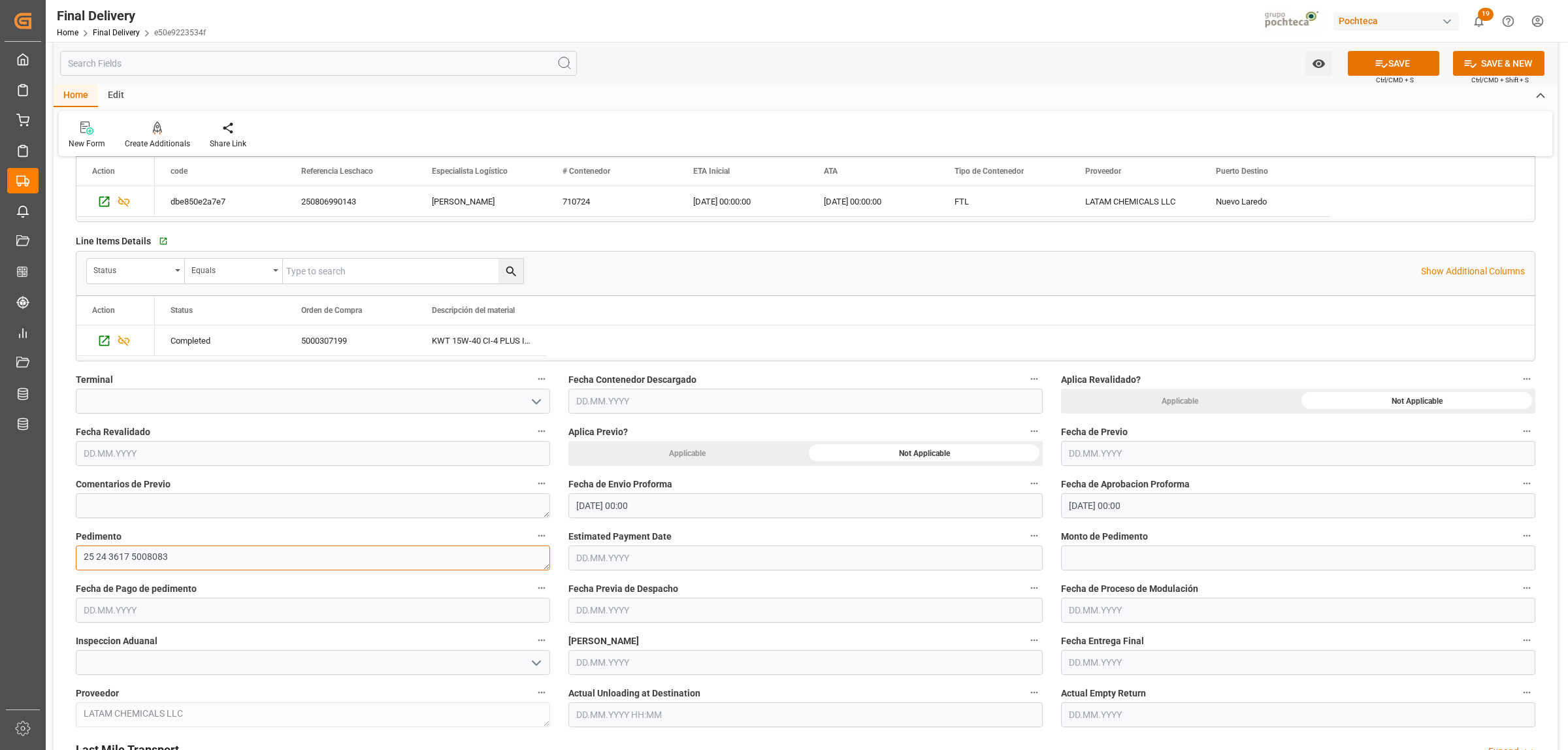
type textarea "25 24 3617 5008083"
click at [1107, 564] on input "text" at bounding box center [1298, 557] width 475 height 25
paste input "103313"
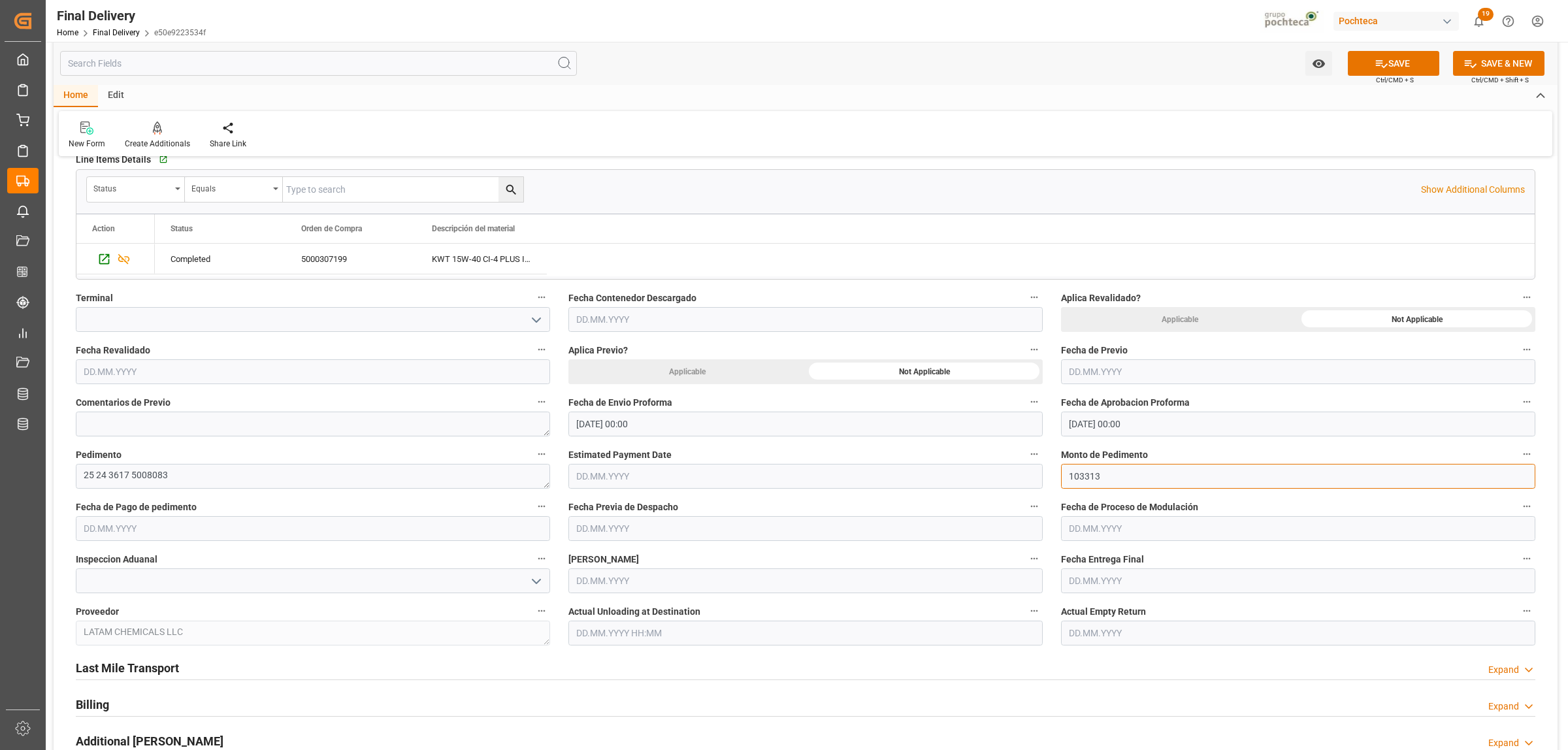
scroll to position [490, 0]
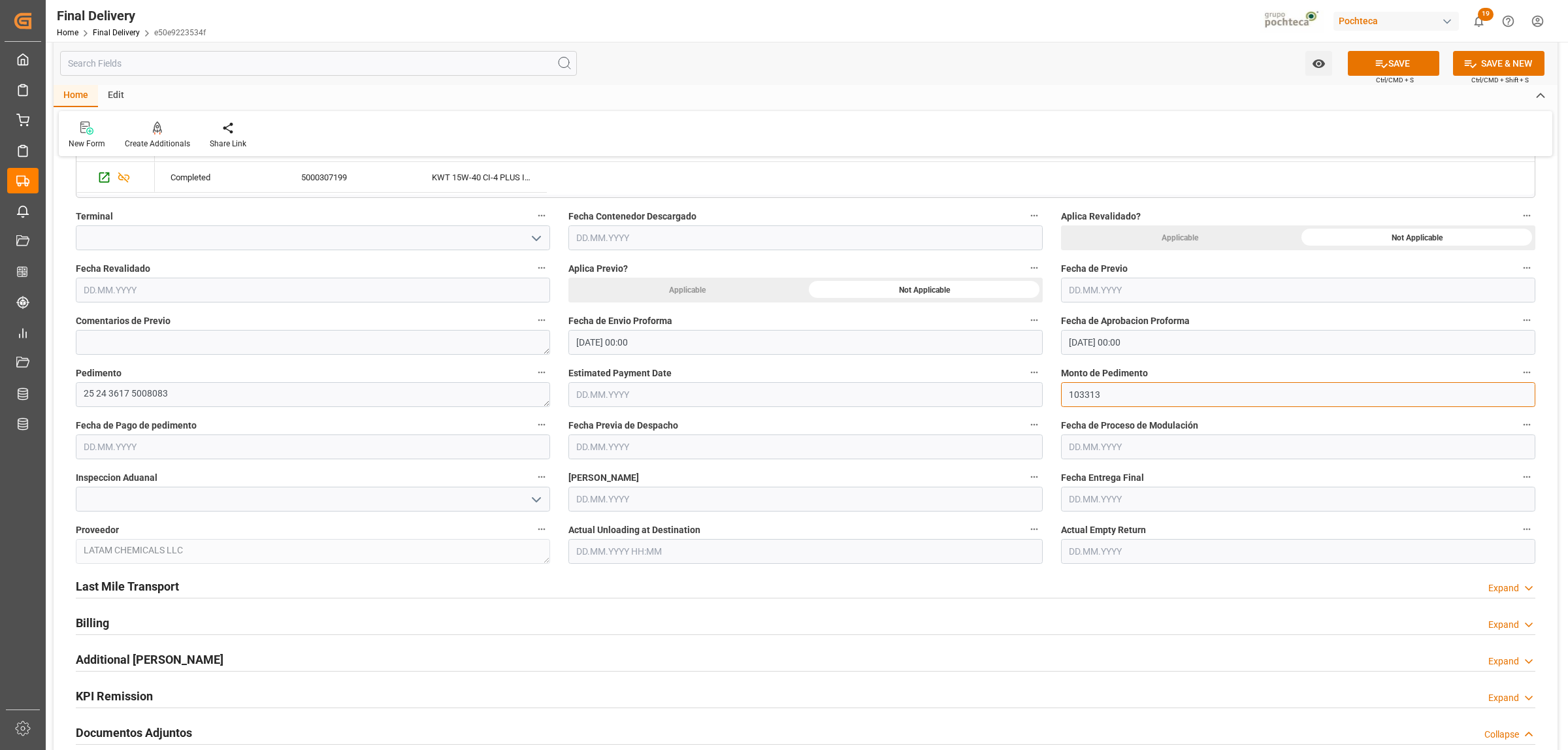
type input "103313"
click at [163, 452] on input "text" at bounding box center [313, 446] width 475 height 25
click at [140, 580] on span "13" at bounding box center [143, 578] width 9 height 9
type input "[DATE]"
click at [1131, 495] on input "text" at bounding box center [1298, 499] width 475 height 25
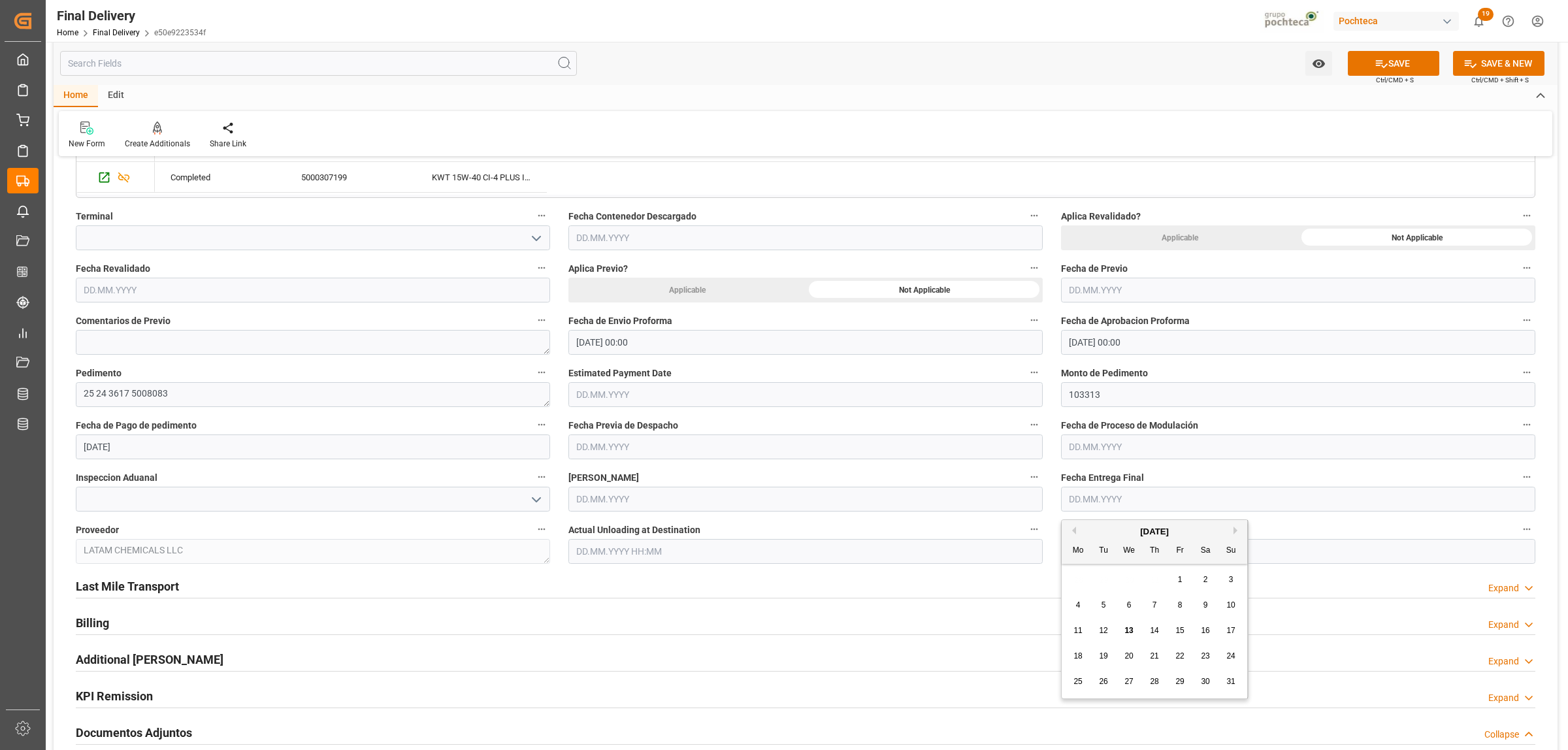
click at [1123, 577] on div "28 29 30 31 1 2 3" at bounding box center [1155, 580] width 179 height 26
click at [1150, 633] on span "14" at bounding box center [1154, 630] width 9 height 9
type input "[DATE]"
click at [1089, 549] on input "text" at bounding box center [1298, 551] width 475 height 25
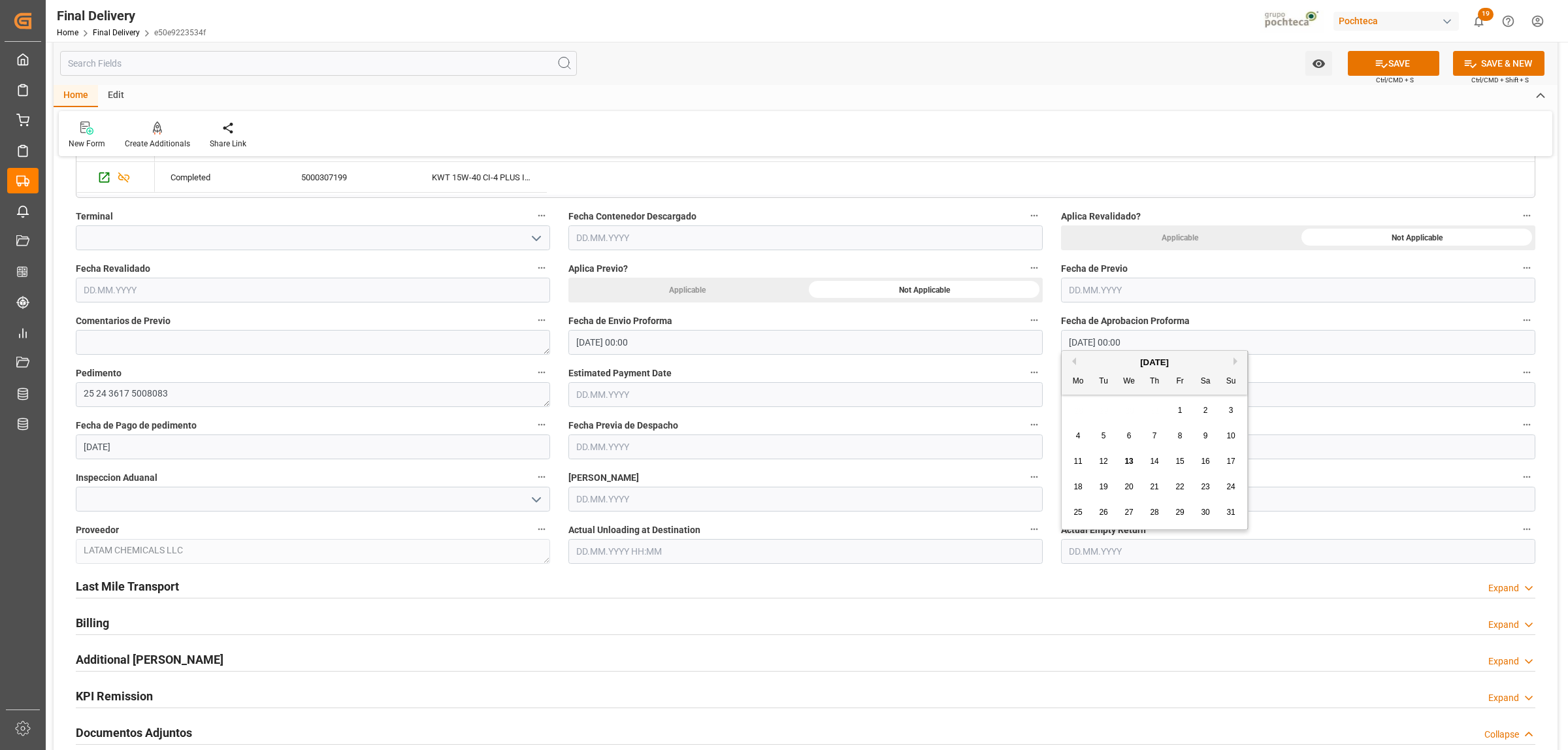
click at [1110, 400] on div "28 29 30 31 1 2 3" at bounding box center [1155, 411] width 179 height 26
click at [1158, 462] on span "14" at bounding box center [1154, 461] width 9 height 9
type input "[DATE]"
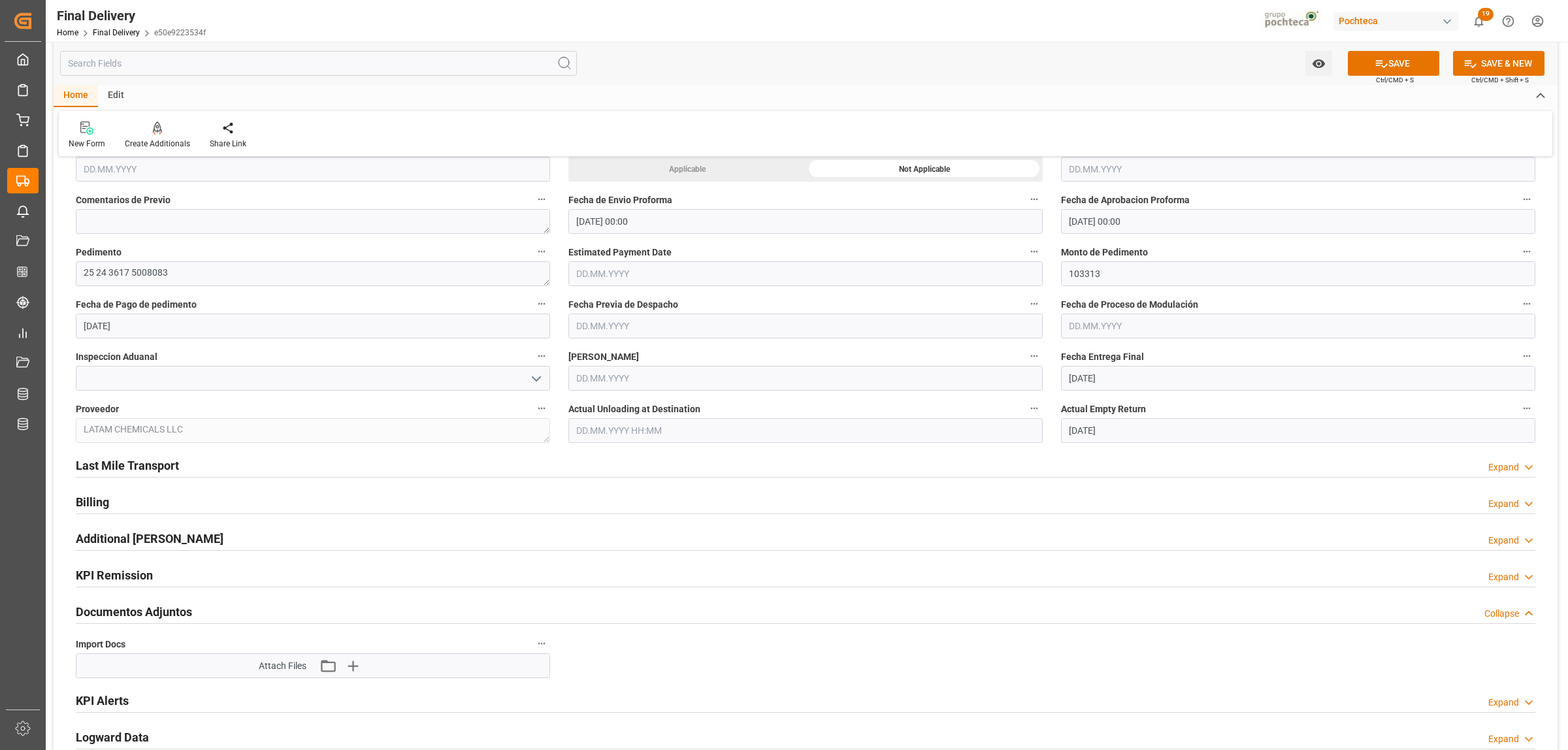
scroll to position [654, 0]
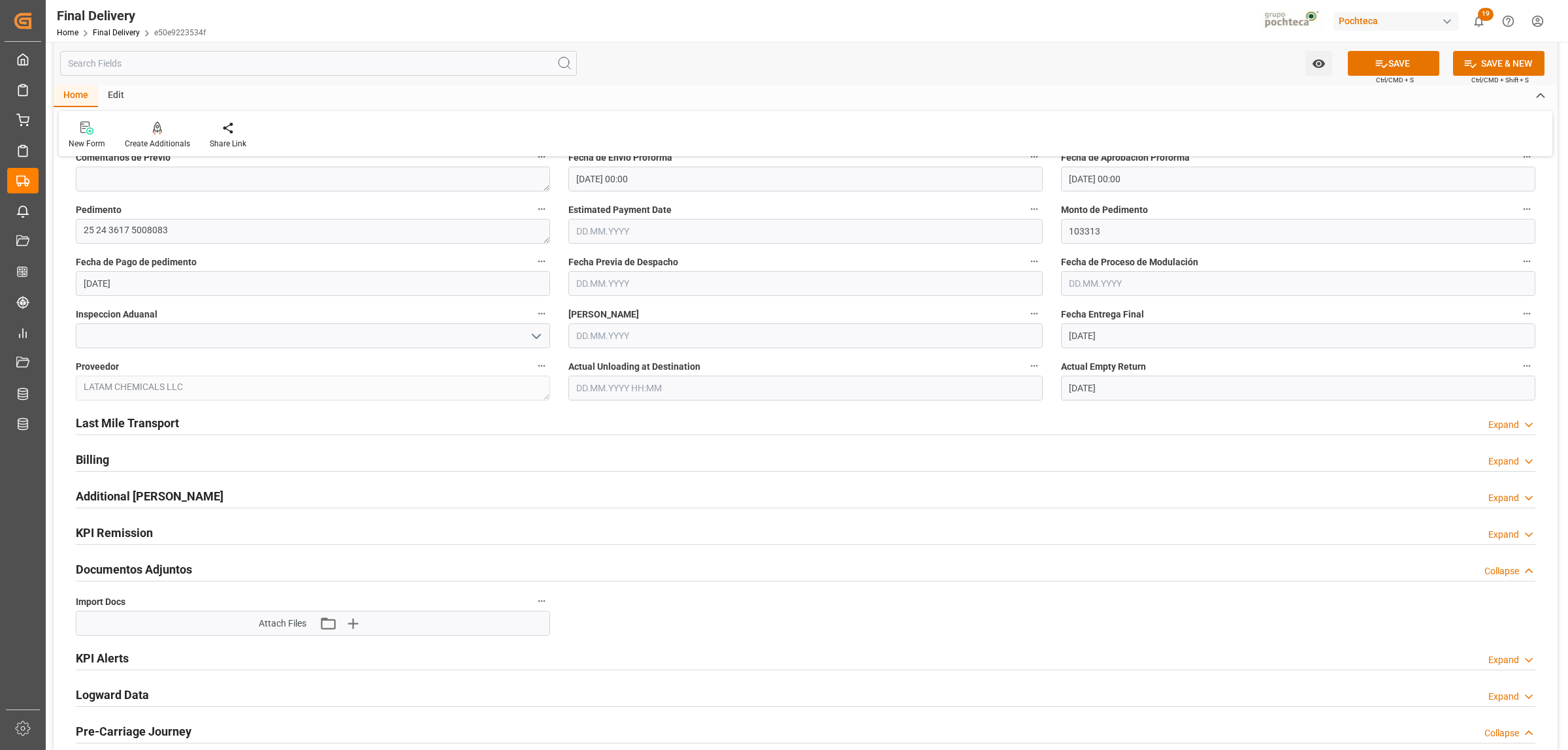
click at [160, 423] on h2 "Last Mile Transport" at bounding box center [127, 423] width 103 height 18
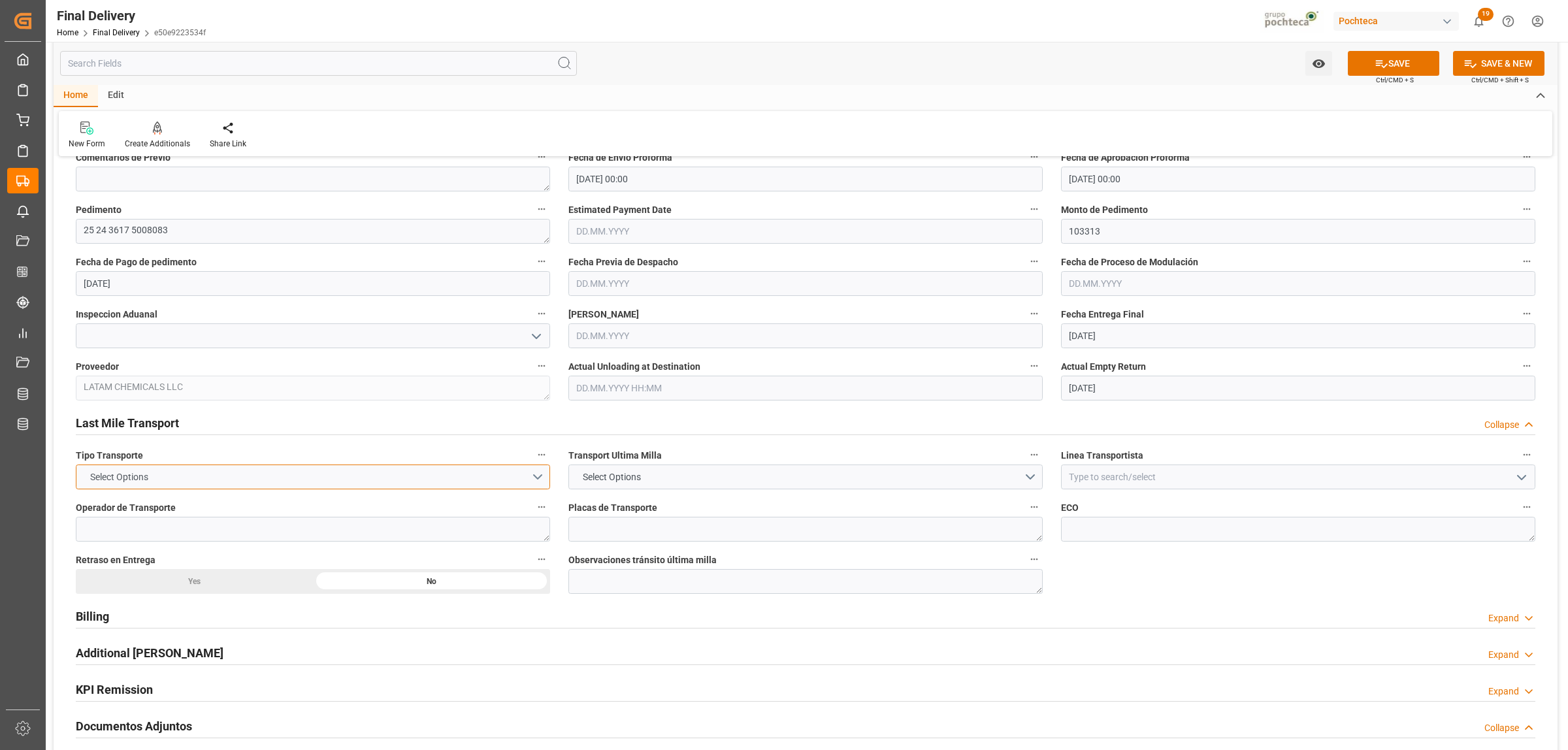
click at [536, 481] on button "Select Options" at bounding box center [313, 477] width 475 height 25
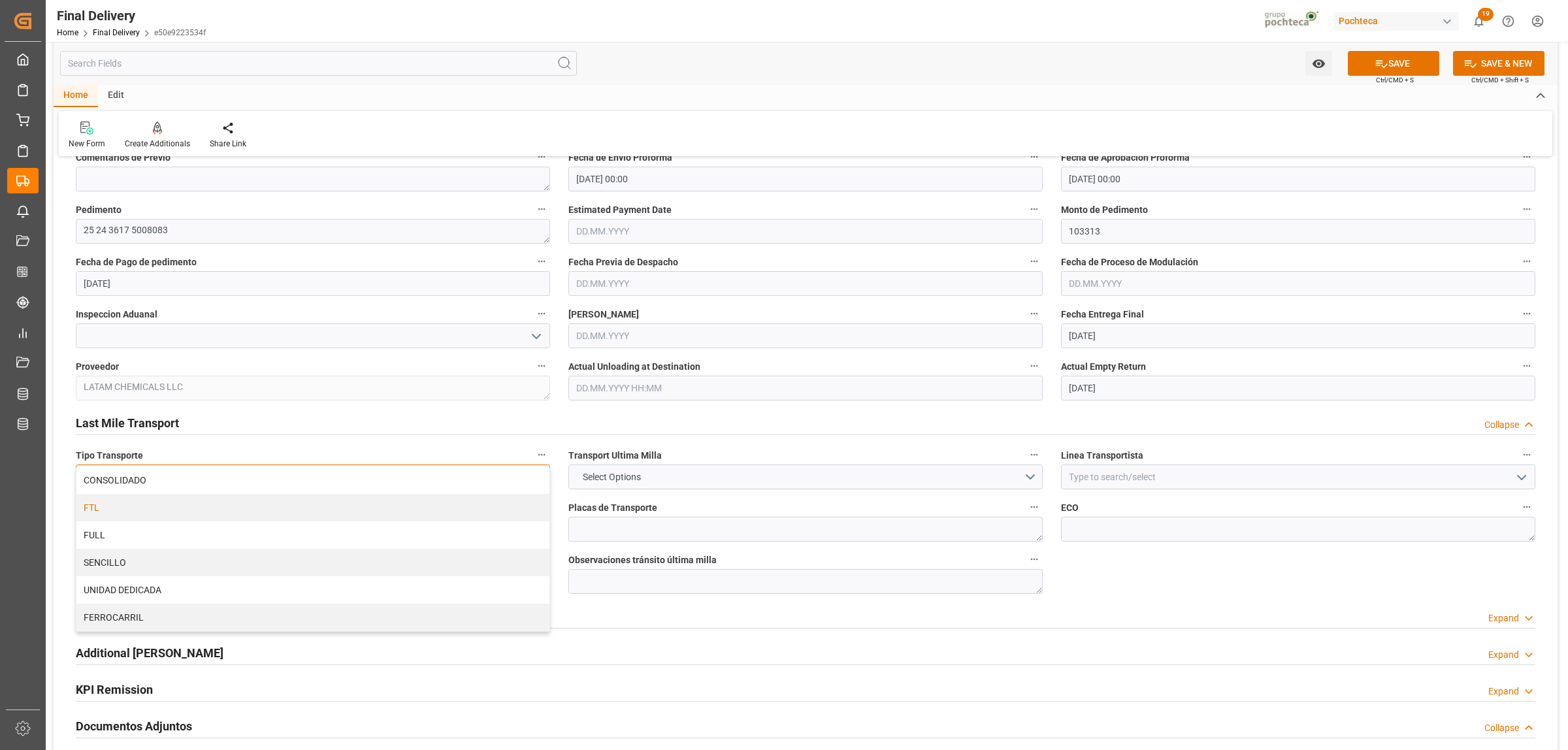
click at [249, 508] on div "FTL" at bounding box center [313, 508] width 473 height 28
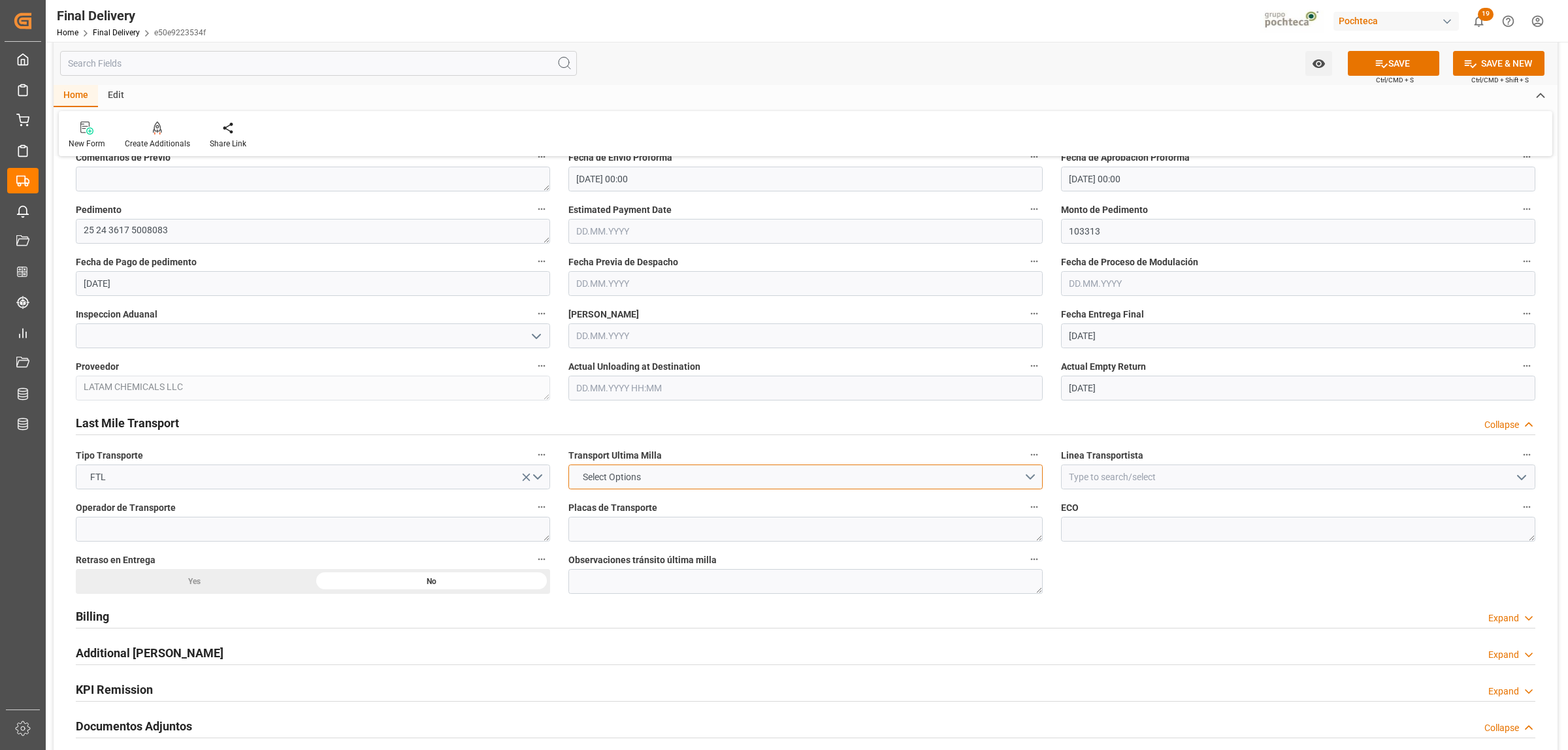
click at [1031, 482] on button "Select Options" at bounding box center [805, 477] width 475 height 25
click at [663, 514] on div "POCHTECA" at bounding box center [805, 508] width 473 height 28
drag, startPoint x: 1379, startPoint y: 485, endPoint x: 1392, endPoint y: 496, distance: 17.0
click at [1379, 485] on input at bounding box center [1298, 477] width 475 height 25
type input "lukar"
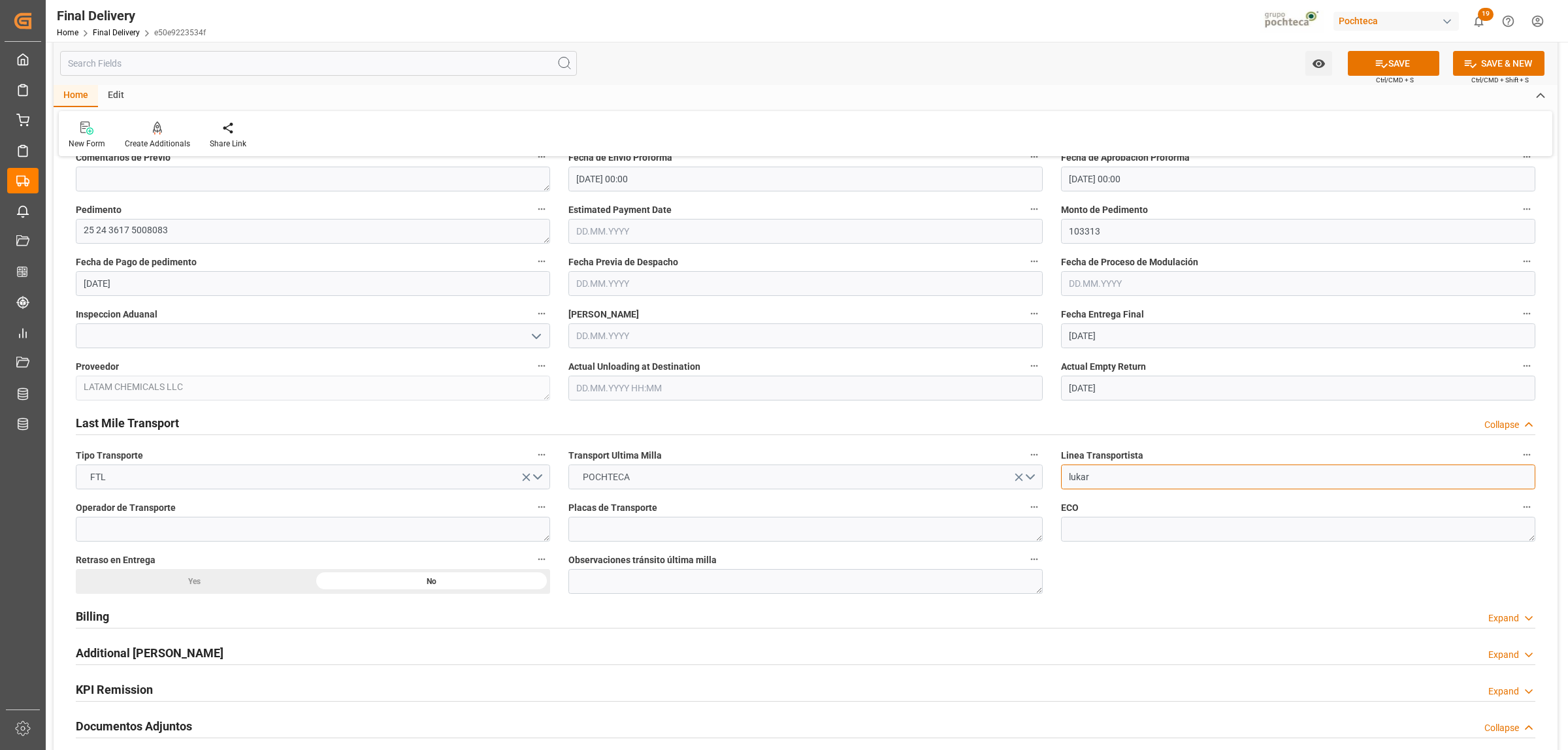
drag, startPoint x: 1099, startPoint y: 481, endPoint x: 1039, endPoint y: 484, distance: 60.1
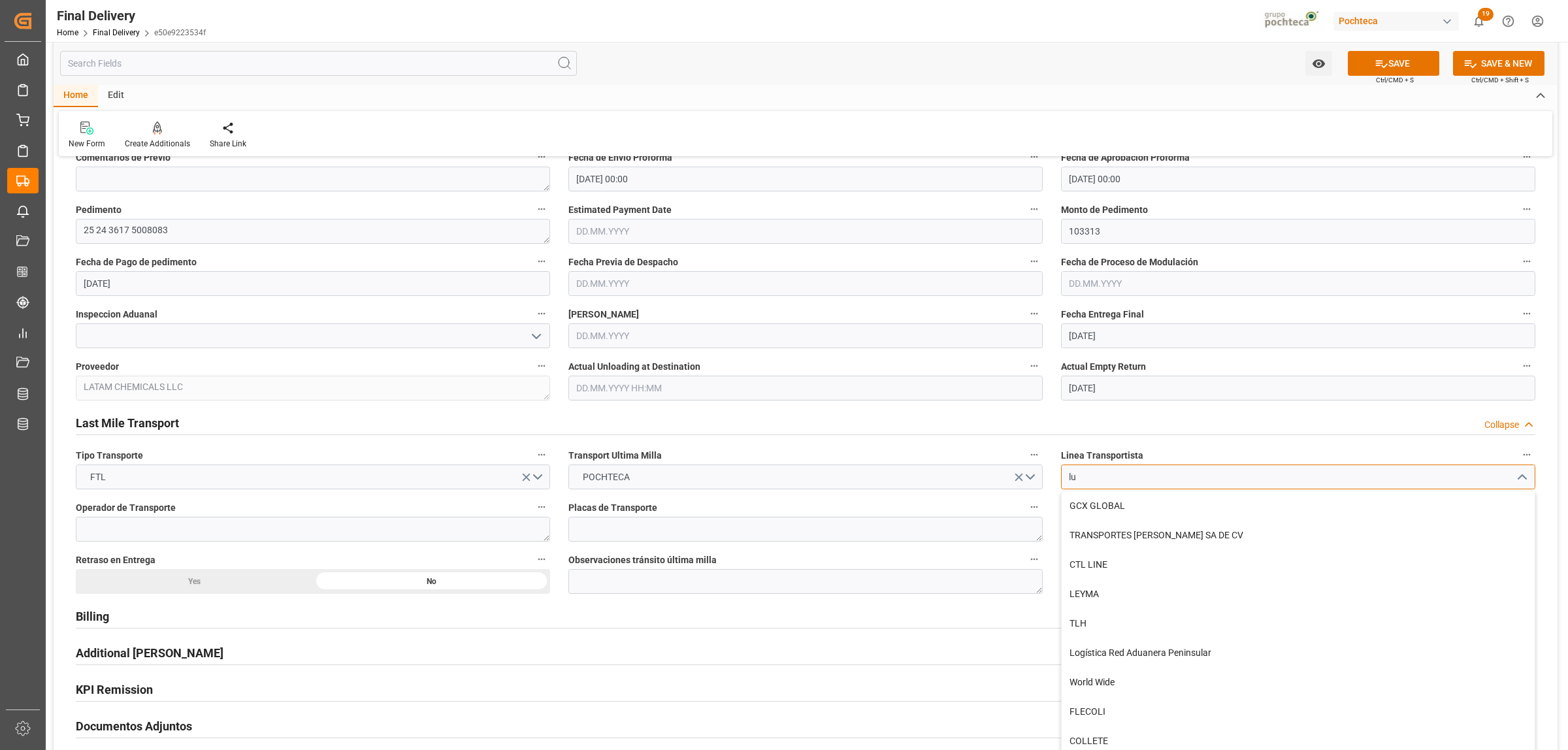
type input "l"
click at [897, 612] on div "Billing Expand" at bounding box center [805, 615] width 1460 height 25
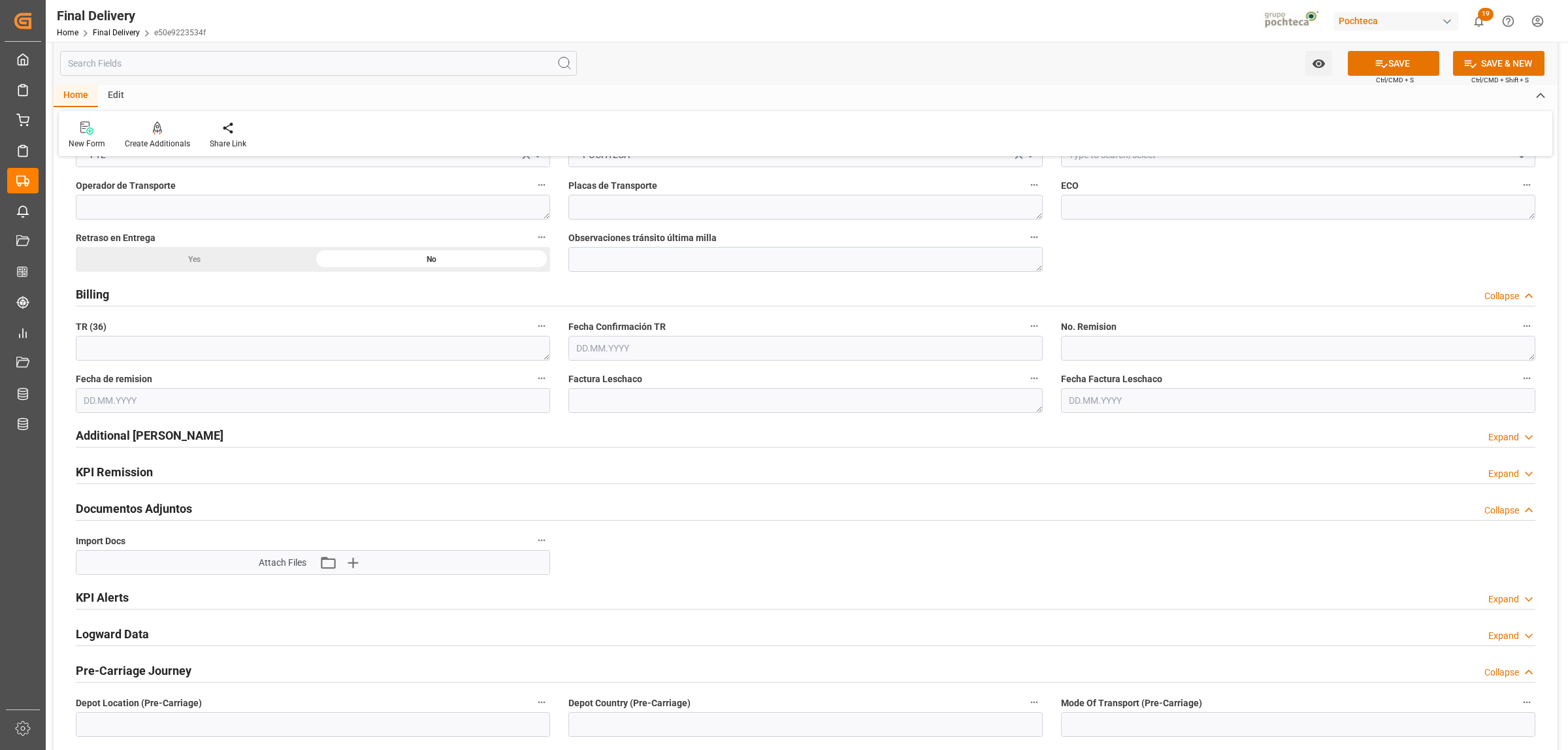
scroll to position [980, 0]
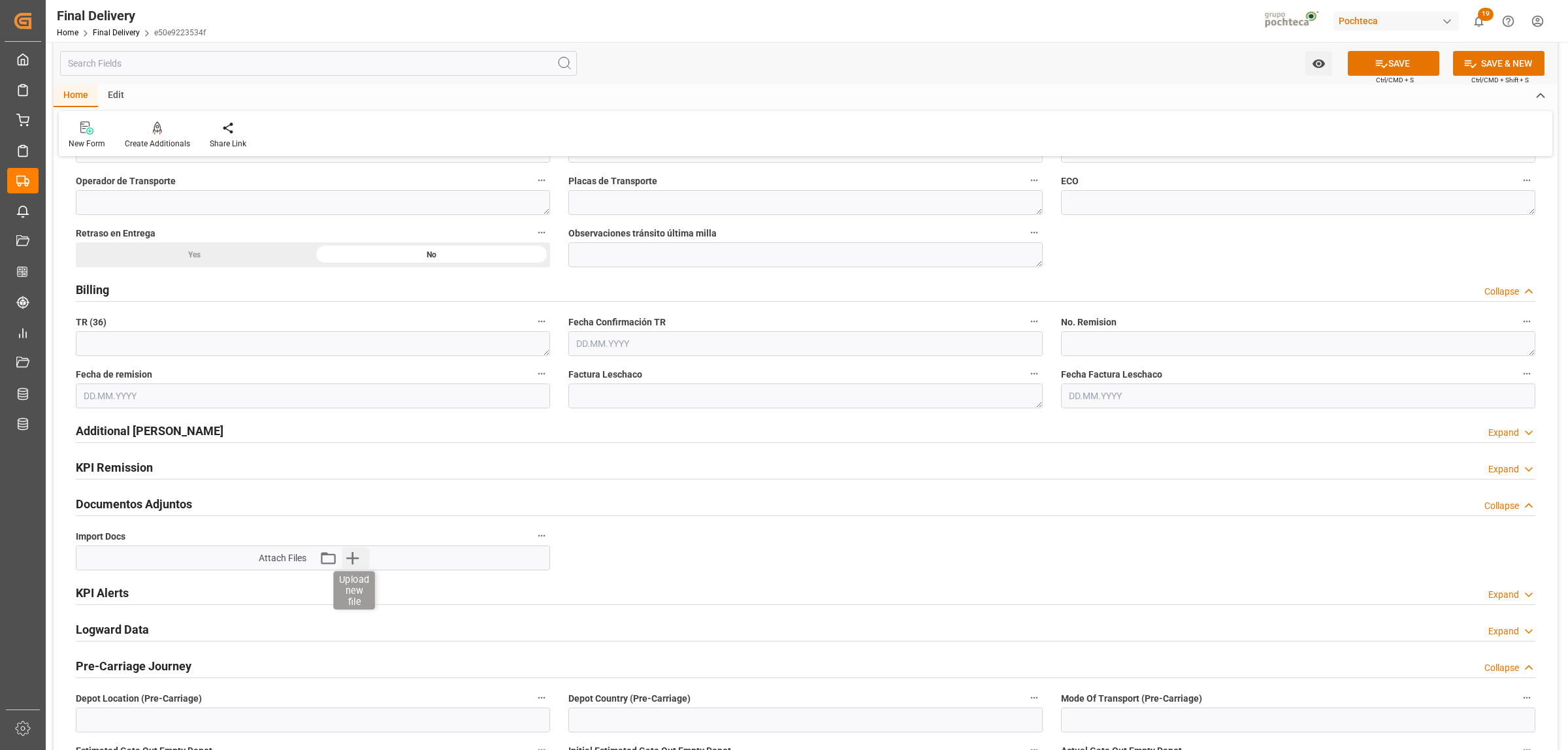
click at [357, 555] on icon "button" at bounding box center [353, 557] width 21 height 21
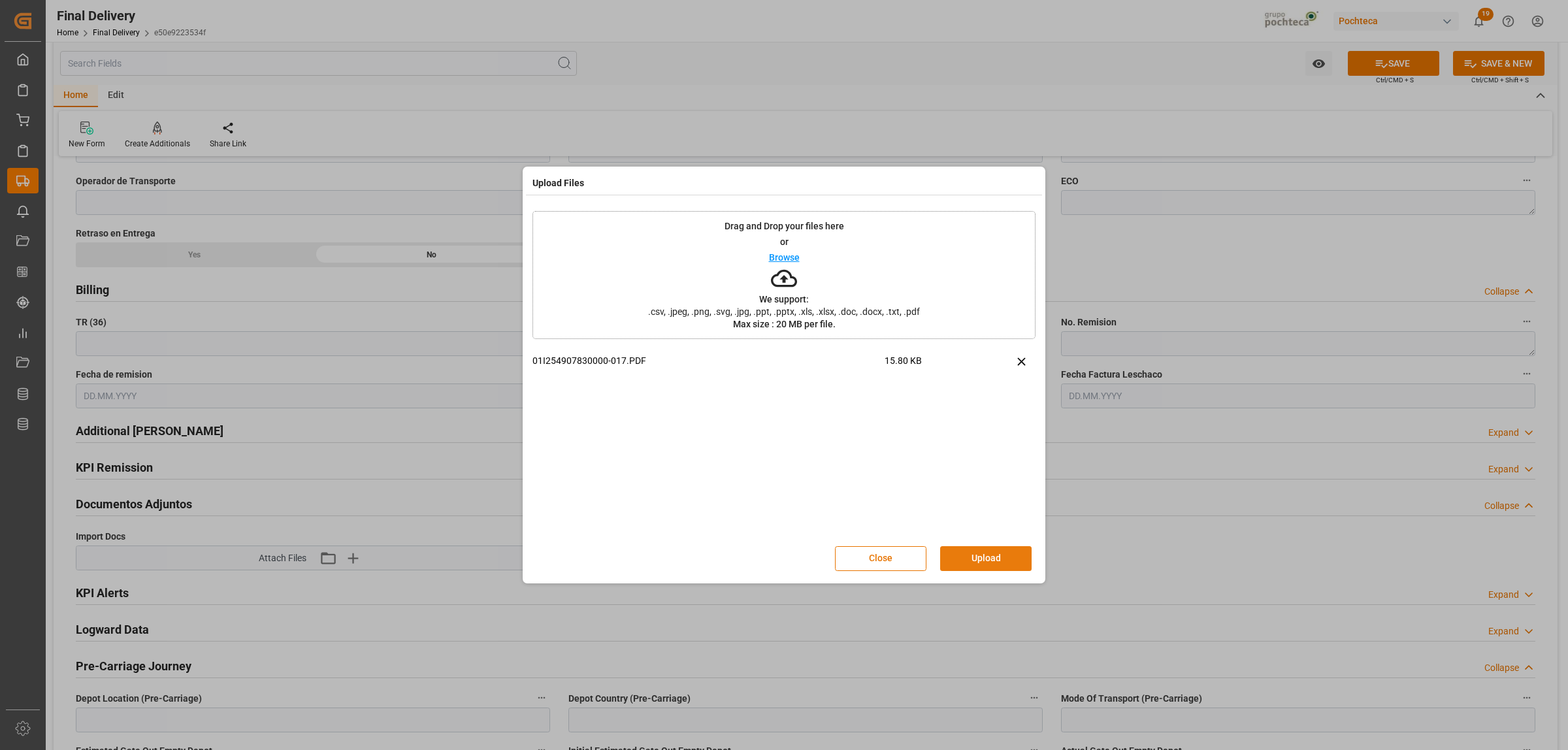
click at [988, 564] on button "Upload" at bounding box center [986, 558] width 91 height 25
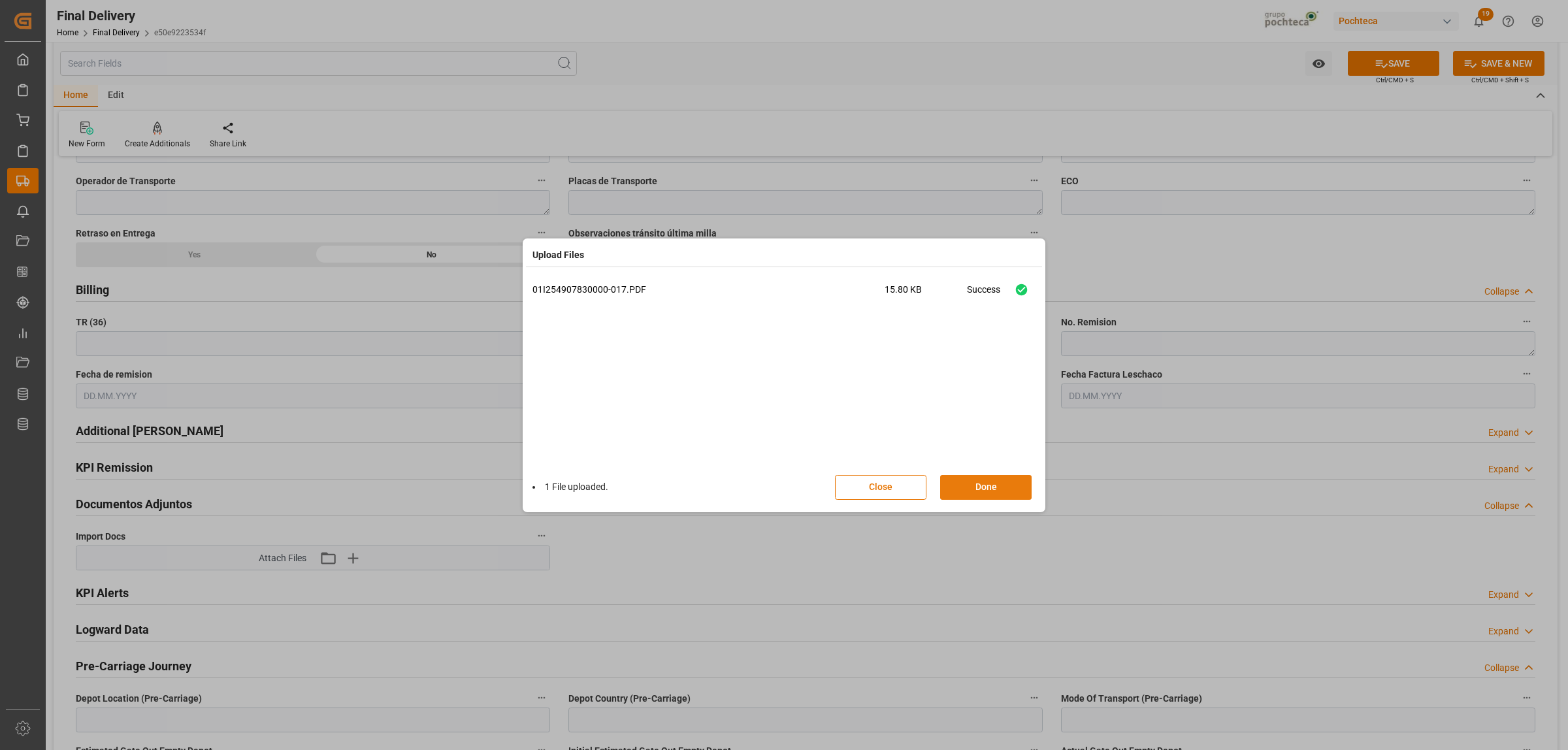
click at [1005, 488] on button "Done" at bounding box center [986, 487] width 91 height 25
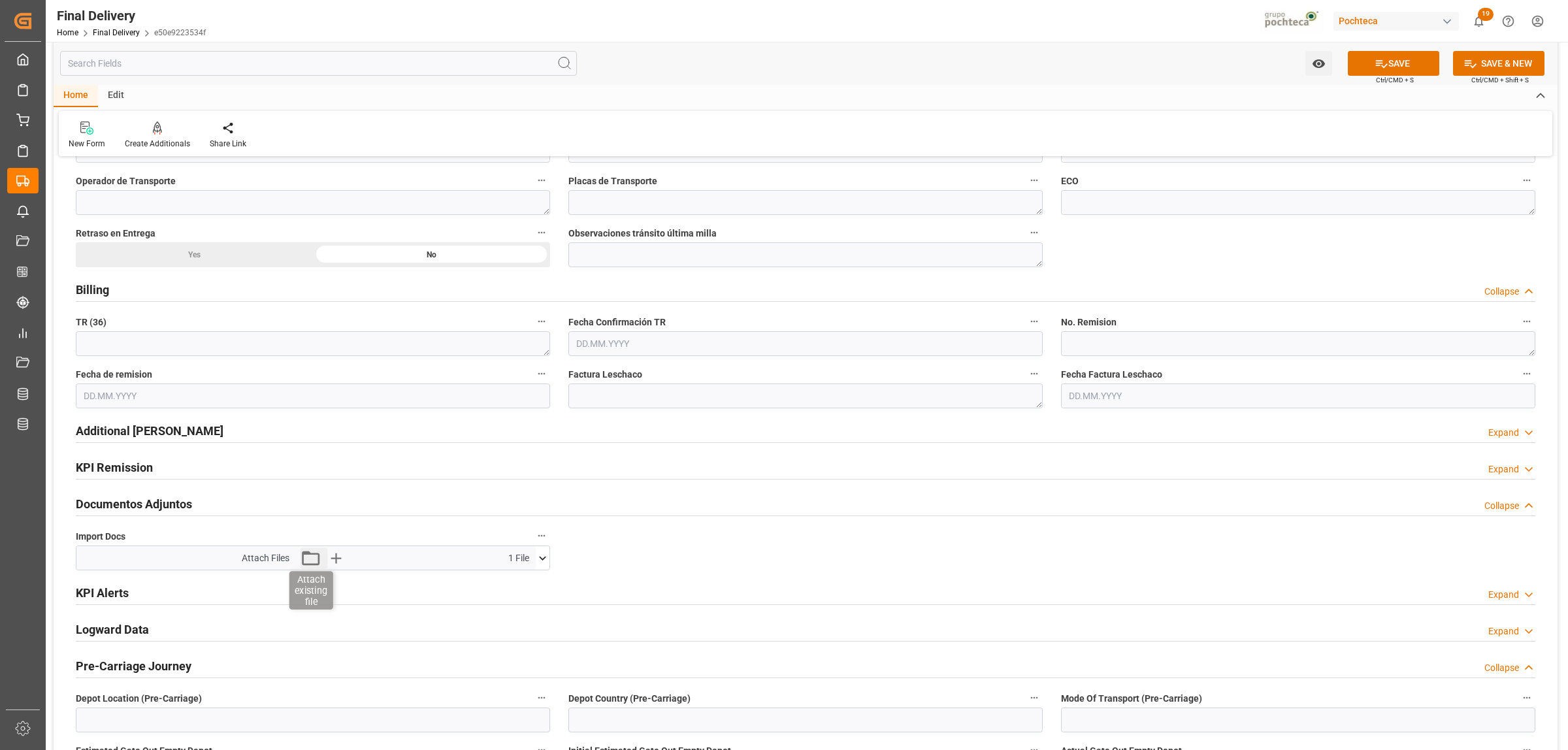
click at [312, 564] on icon "button" at bounding box center [310, 557] width 21 height 21
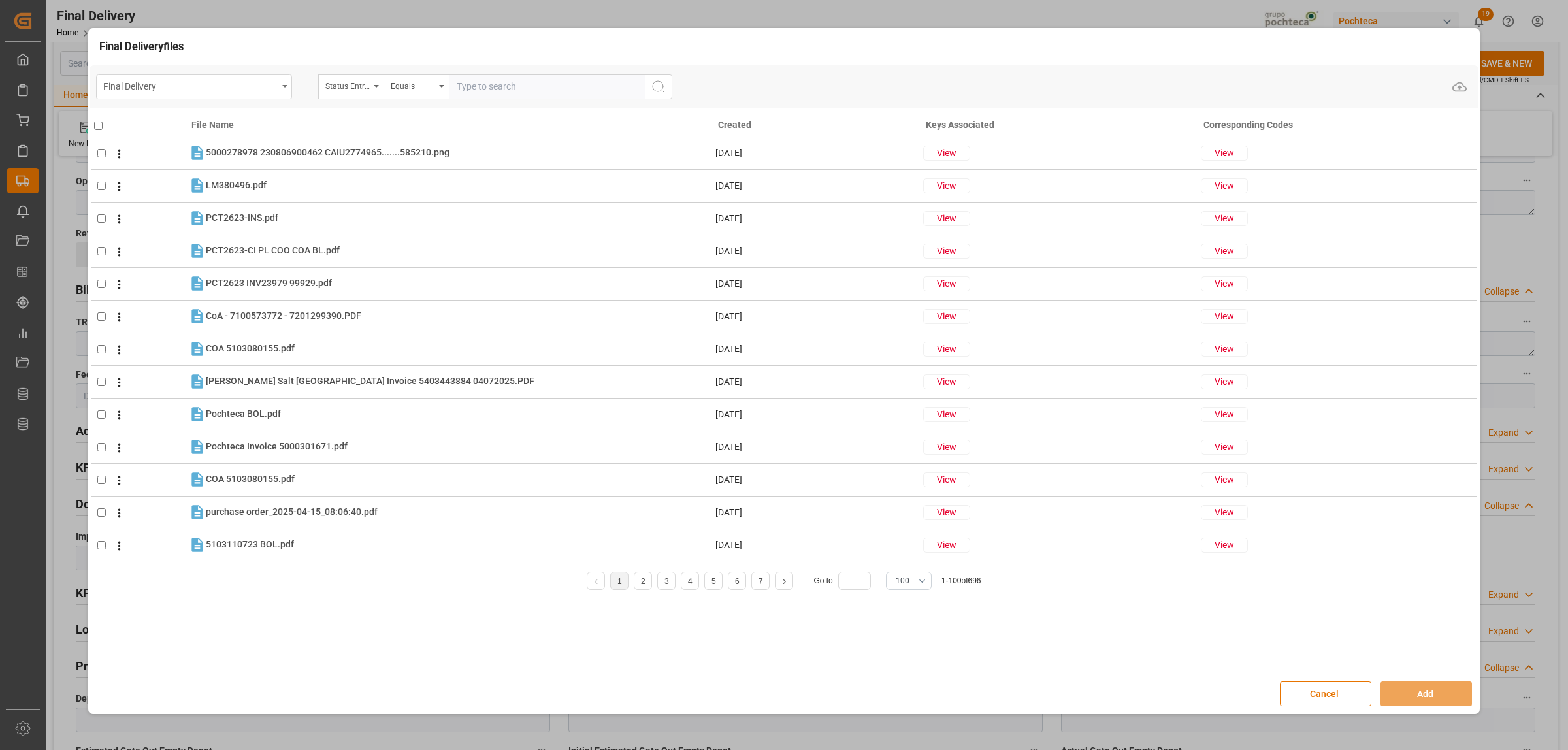
click at [288, 91] on div "Final Delivery" at bounding box center [194, 86] width 196 height 25
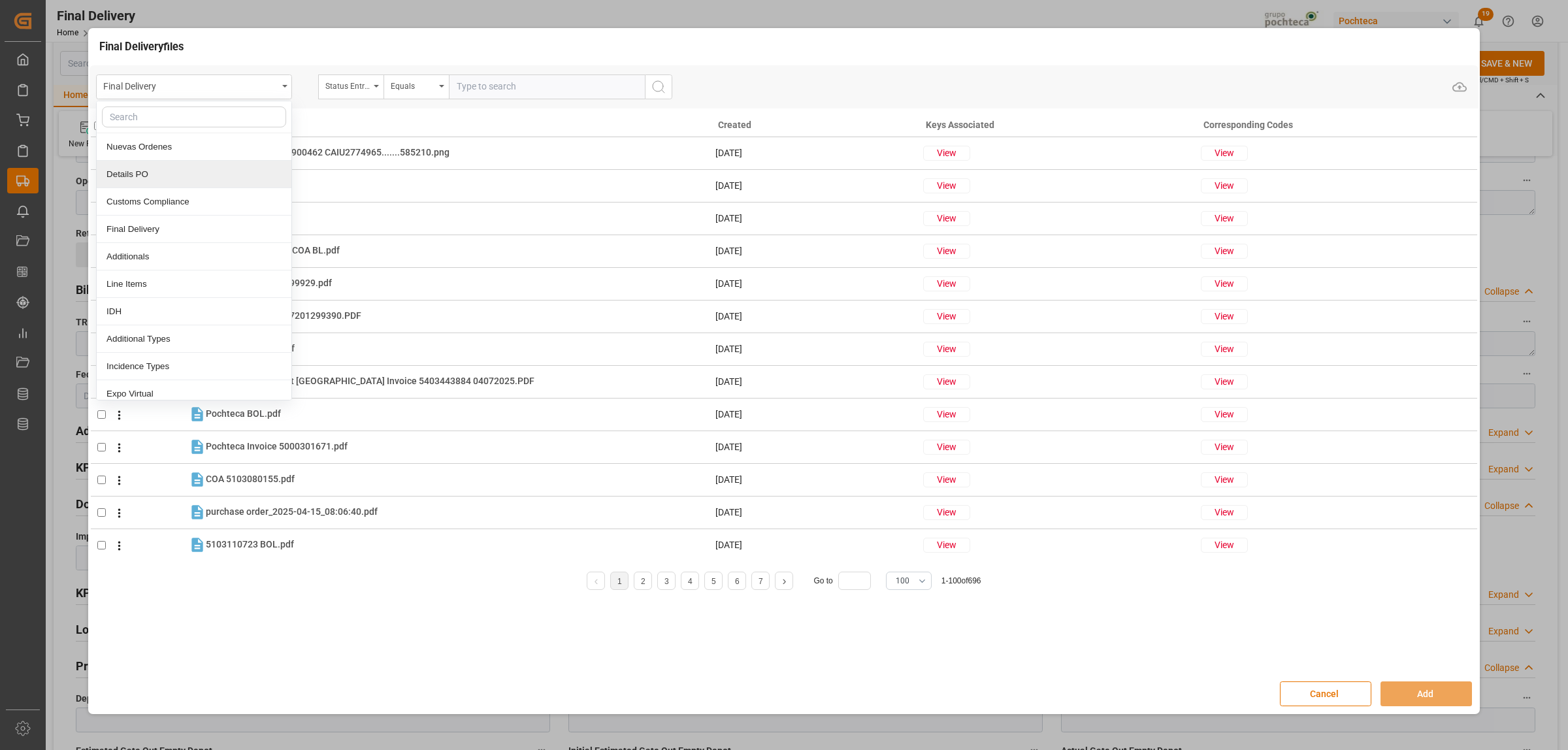
click at [122, 175] on div "Details PO" at bounding box center [194, 175] width 195 height 28
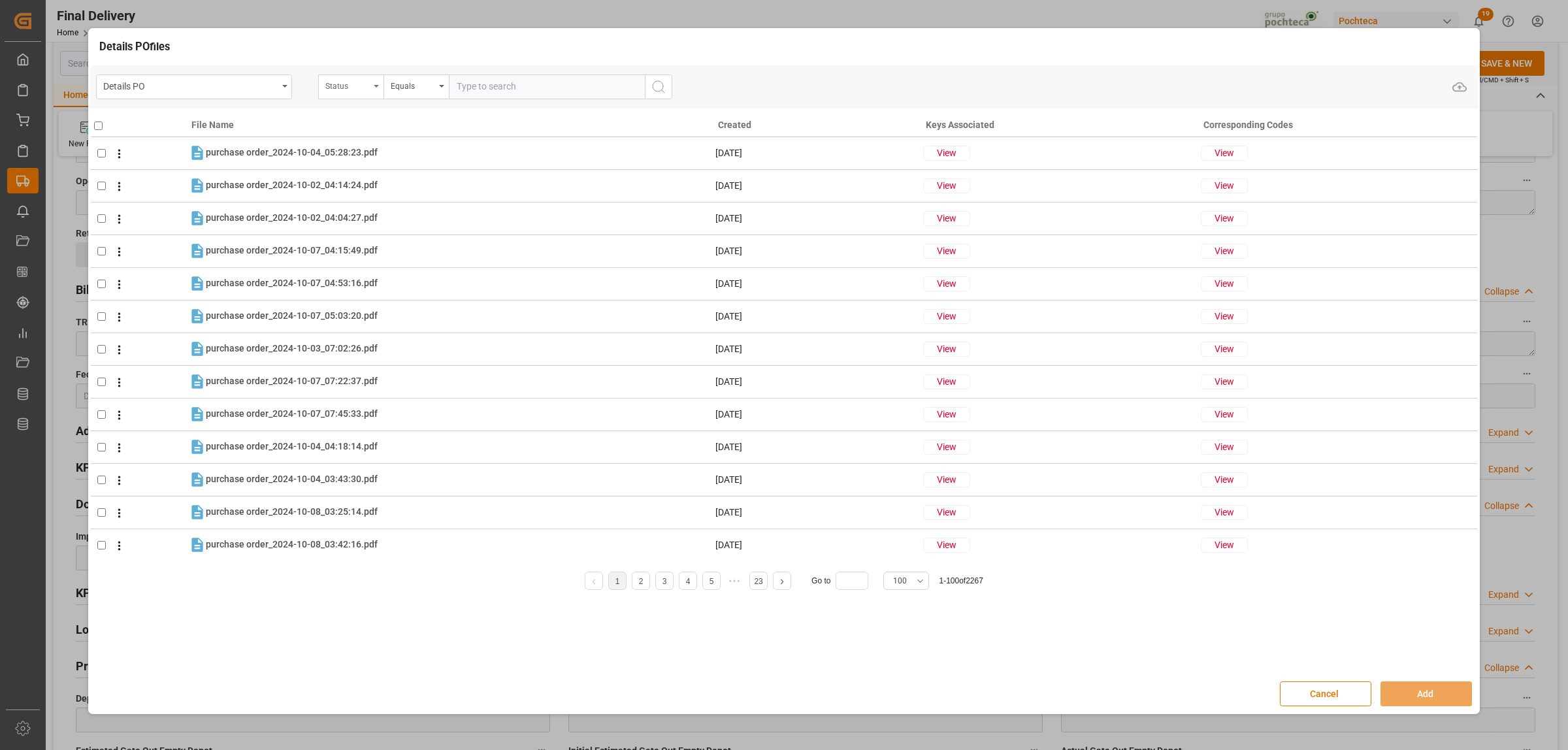
click at [377, 90] on div "Status" at bounding box center [351, 86] width 66 height 25
type input "orde"
click at [408, 144] on div "Orden de Compra nuevo" at bounding box center [416, 147] width 195 height 28
click at [518, 83] on input "text" at bounding box center [546, 86] width 196 height 25
paste input "5000307199"
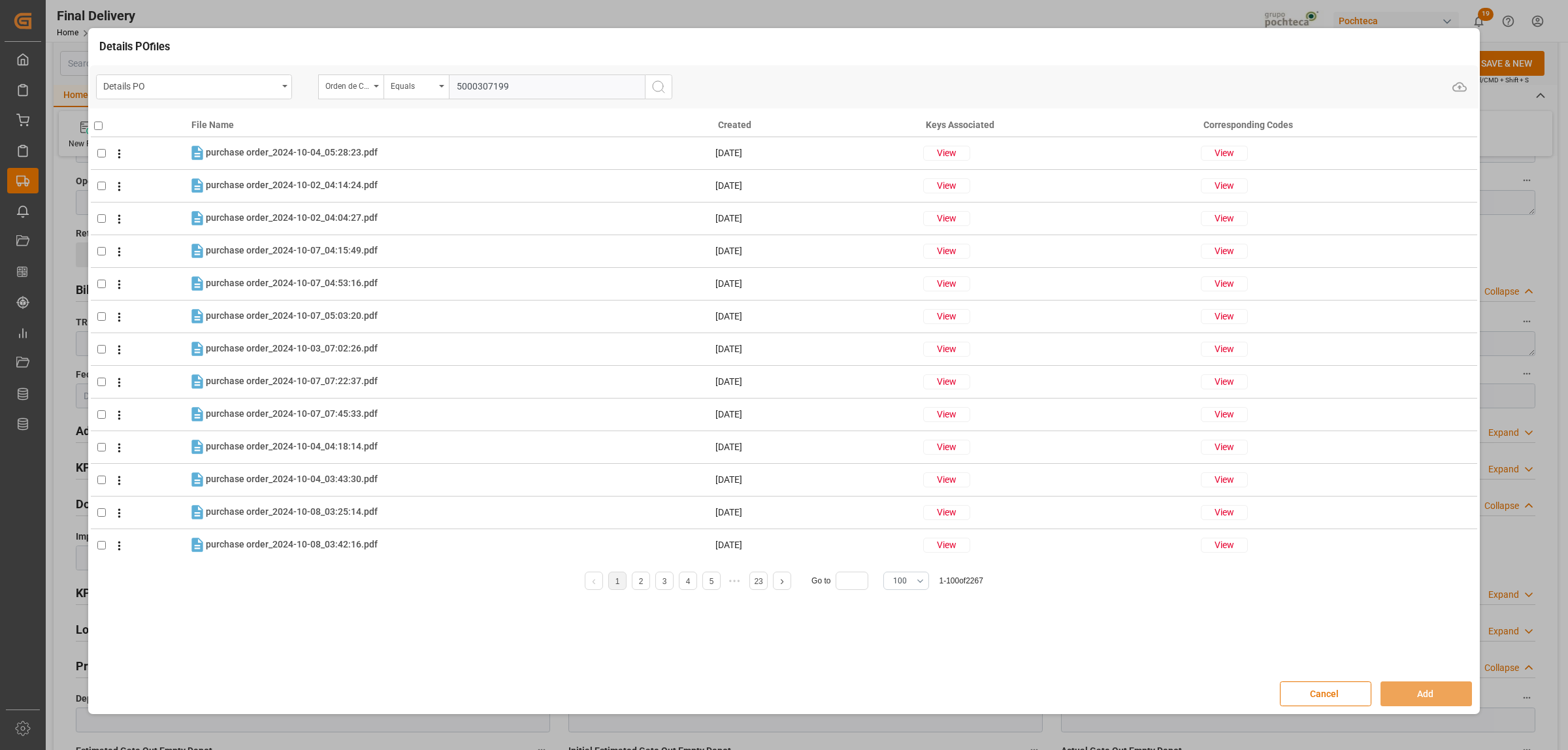
type input "5000307199"
click at [647, 91] on button "search button" at bounding box center [658, 86] width 28 height 25
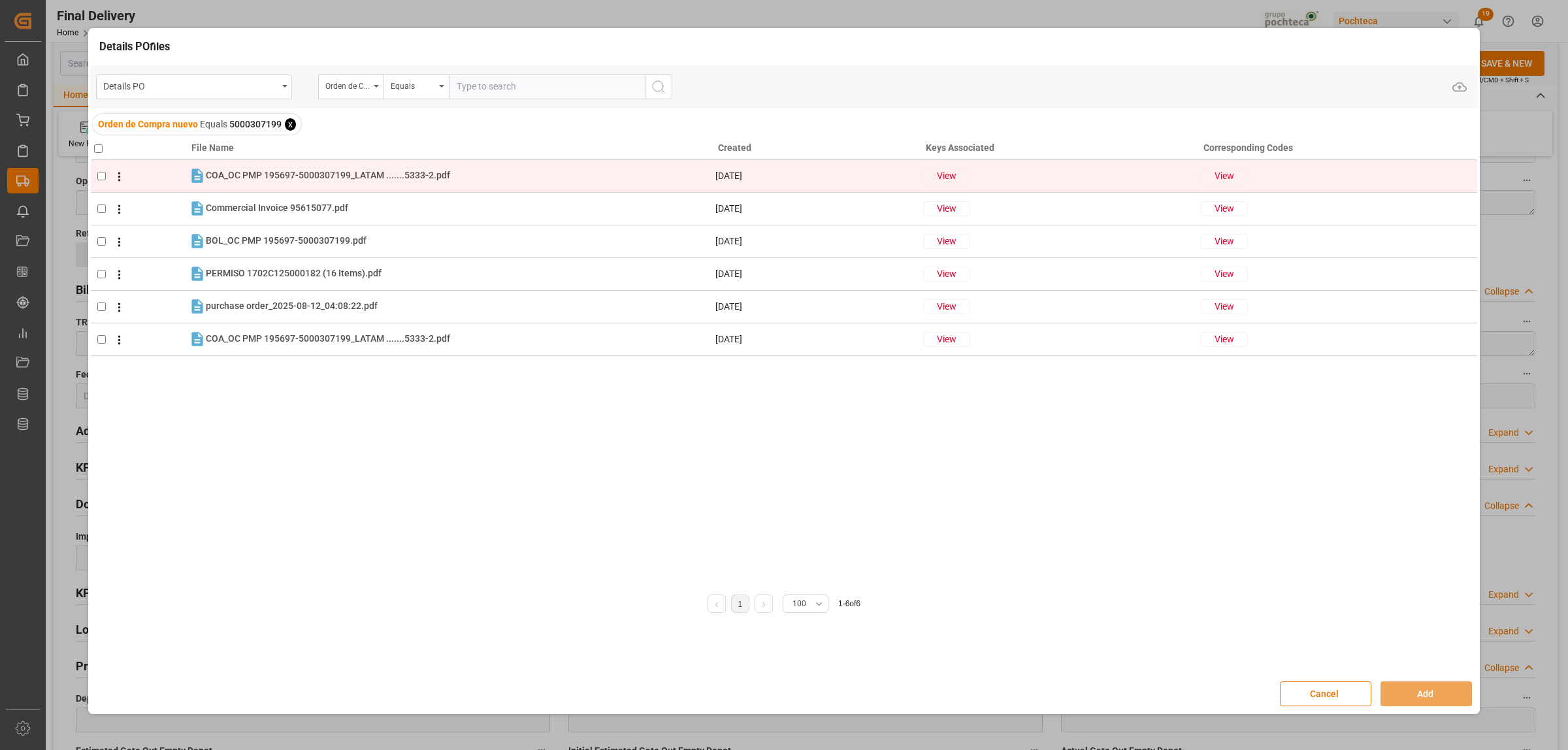
click at [103, 178] on input "checkbox" at bounding box center [101, 176] width 9 height 9
checkbox input "true"
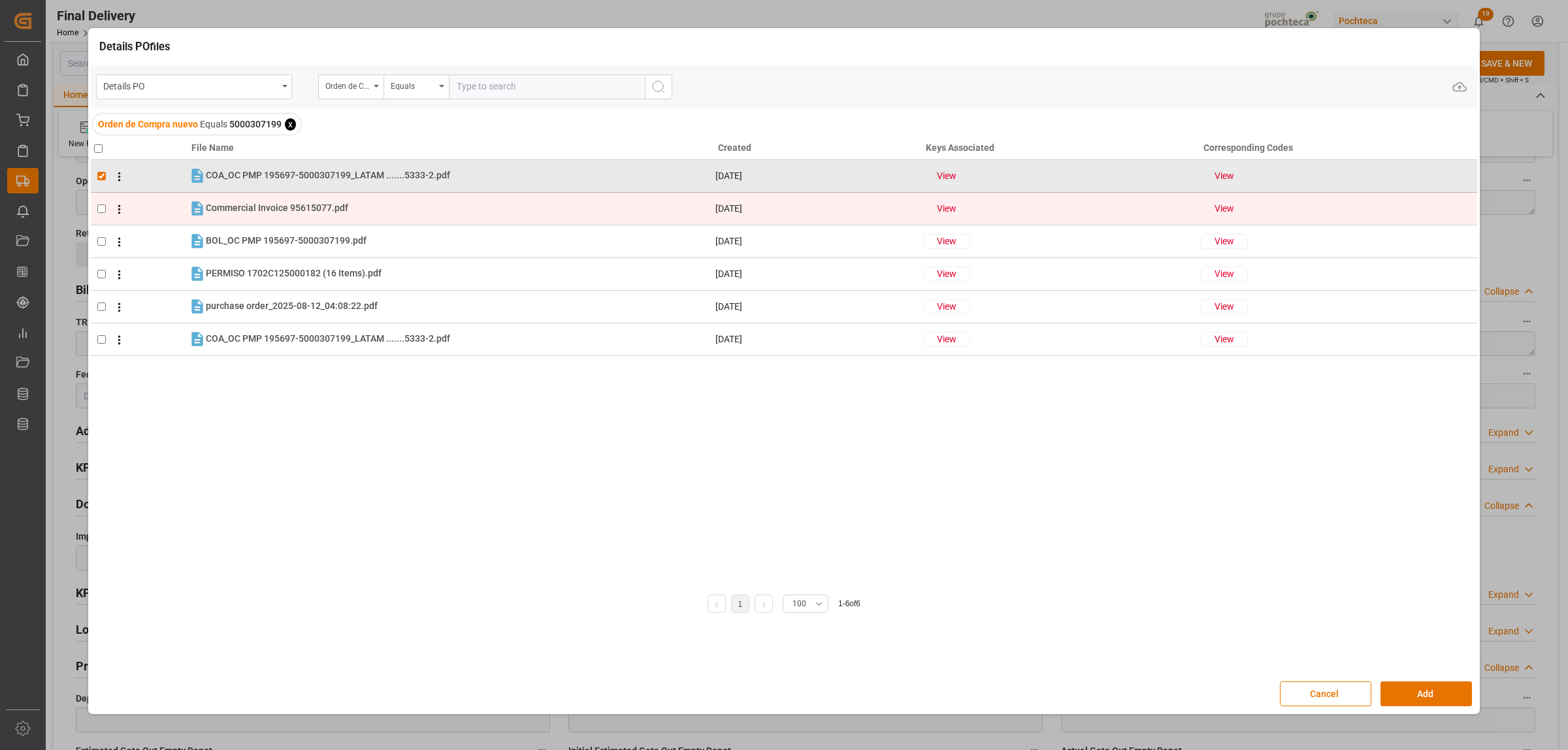
click at [100, 201] on td at bounding box center [139, 208] width 97 height 33
checkbox input "true"
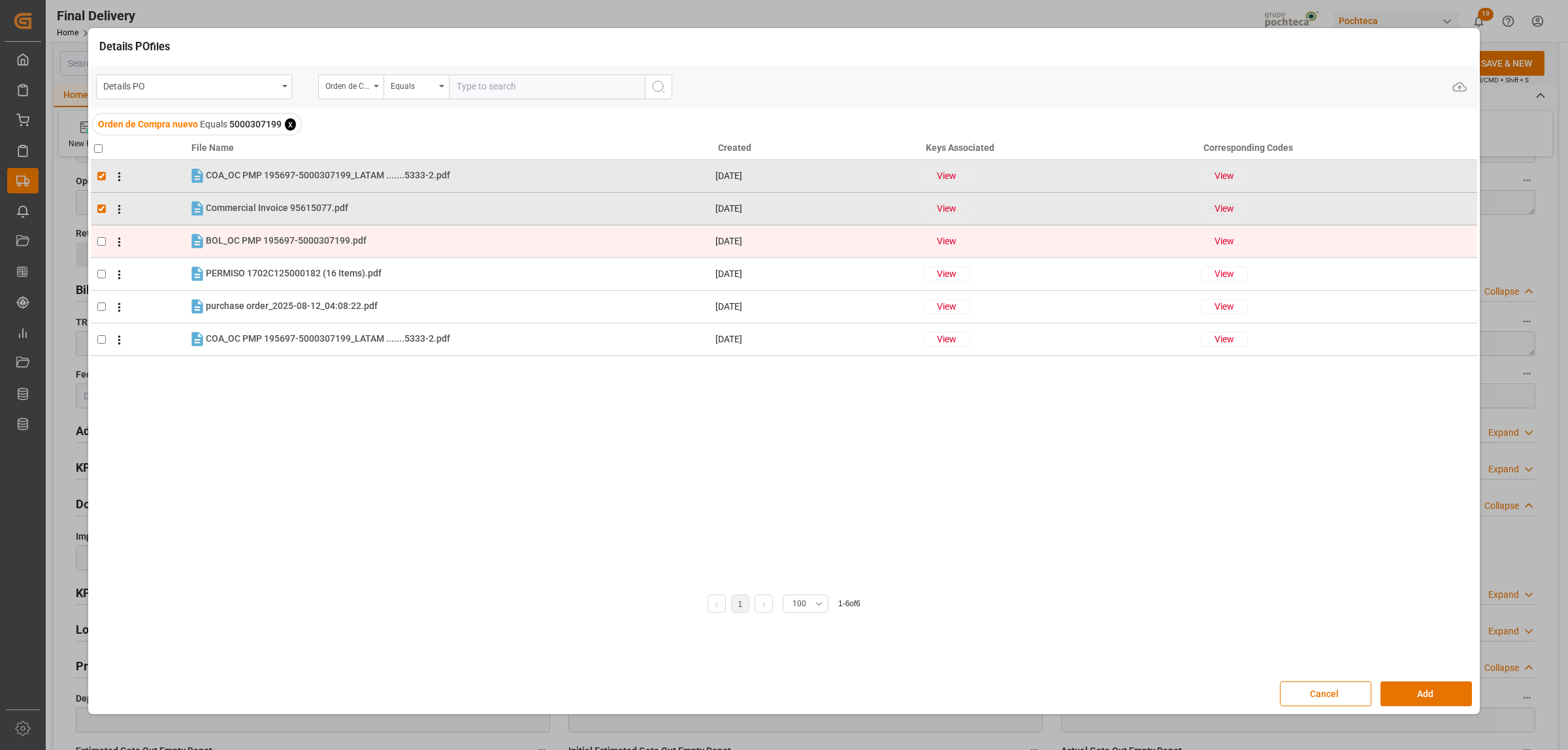
click at [100, 230] on td at bounding box center [139, 240] width 97 height 33
checkbox input "true"
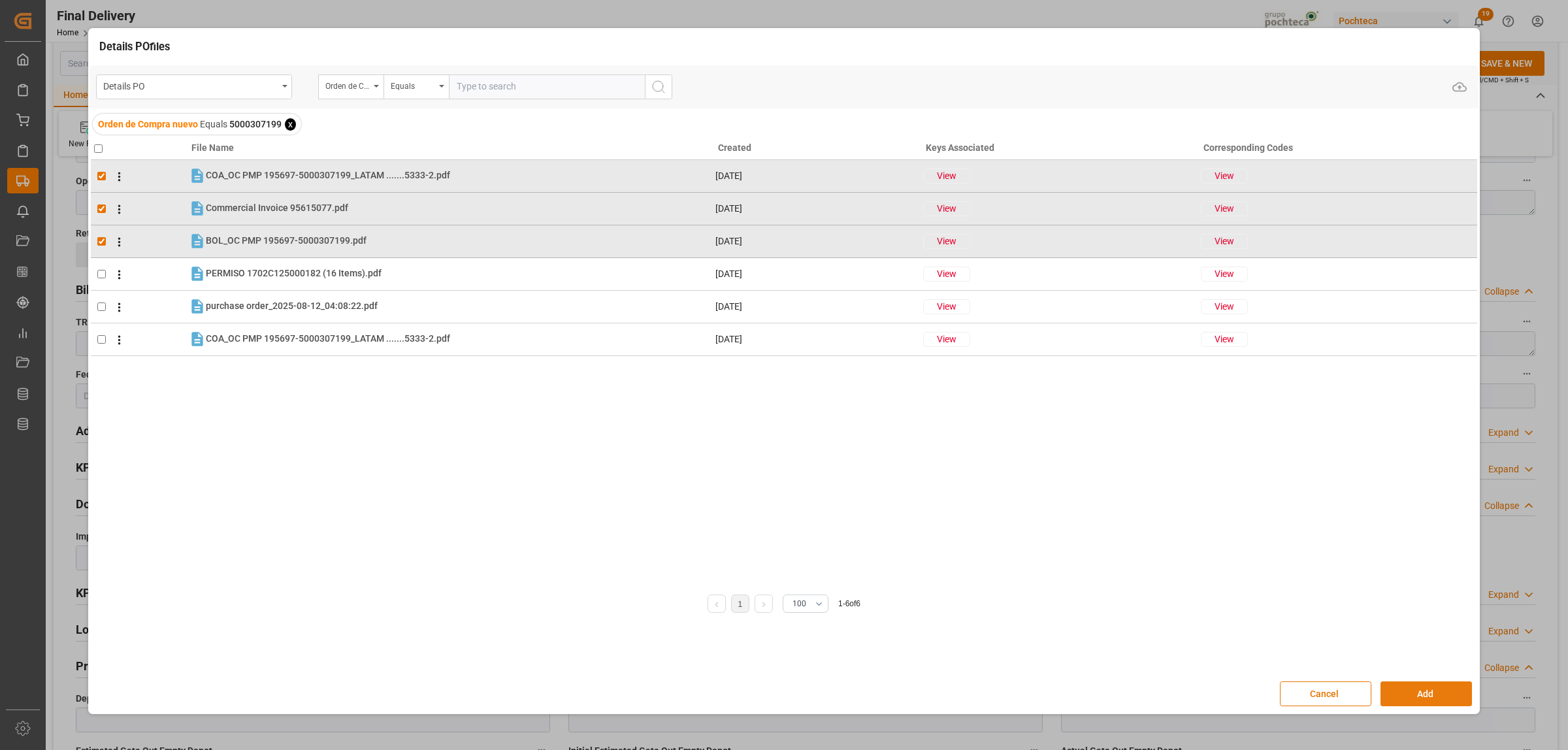
click at [1436, 690] on button "Add" at bounding box center [1426, 693] width 91 height 25
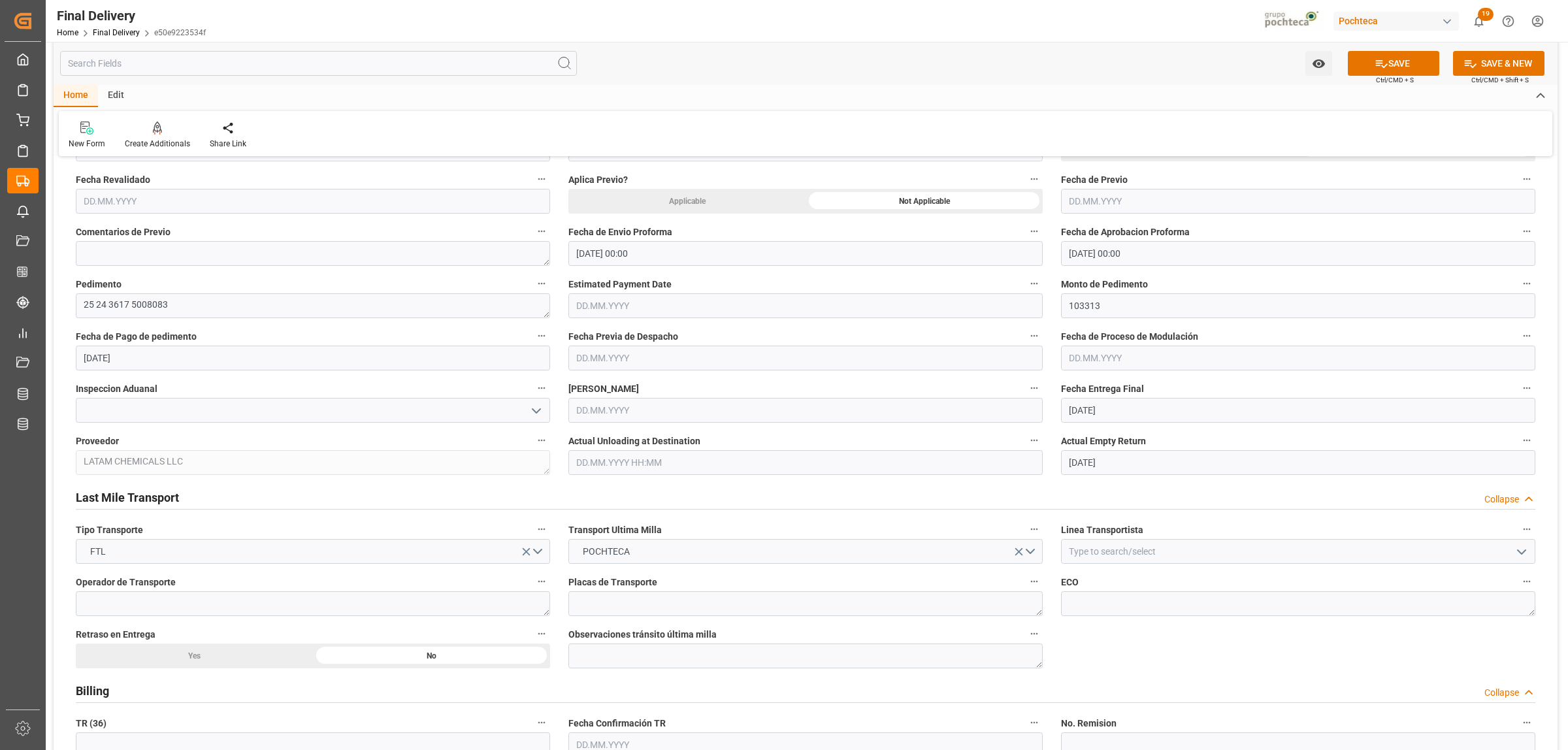
scroll to position [572, 0]
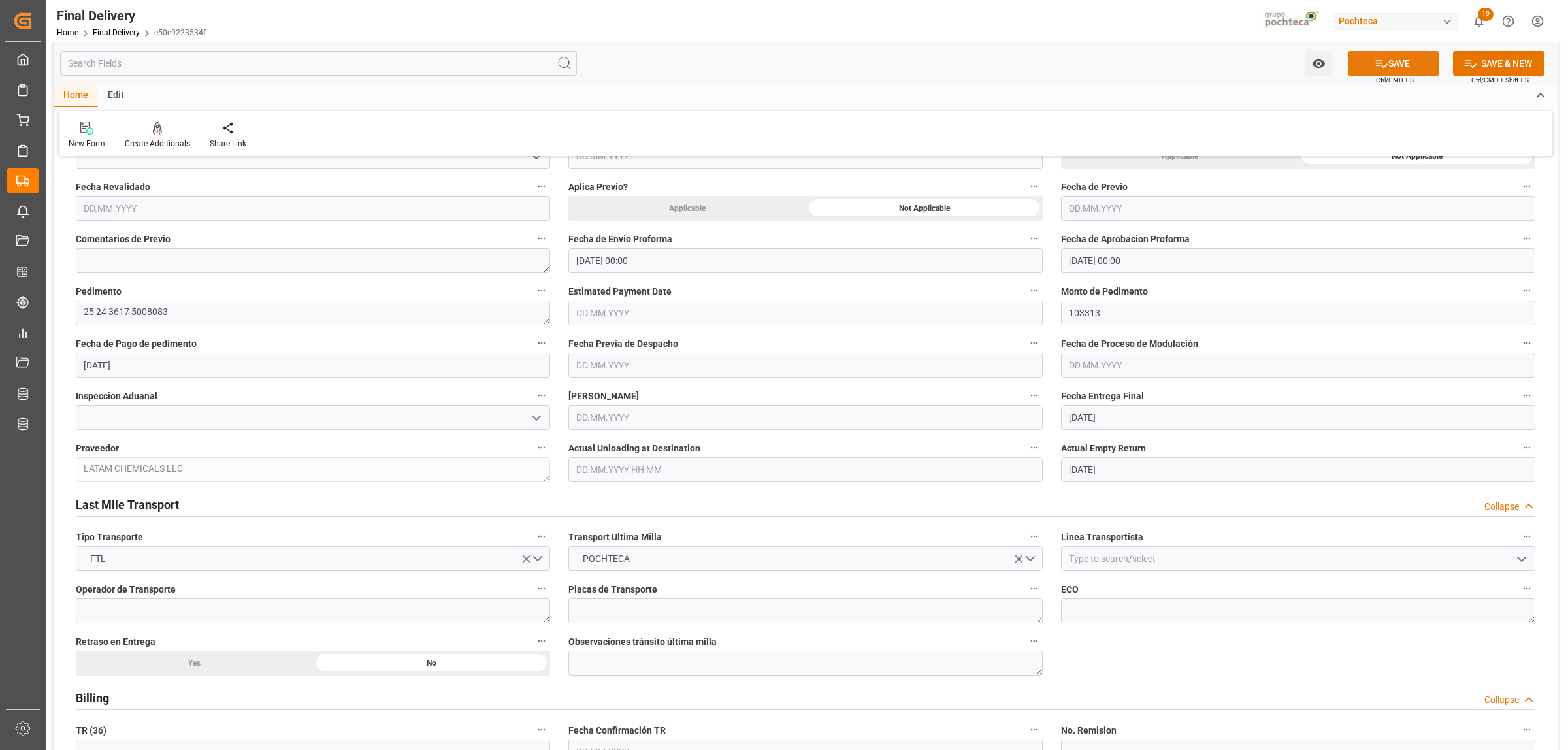
click at [1388, 71] on button "SAVE" at bounding box center [1393, 63] width 91 height 25
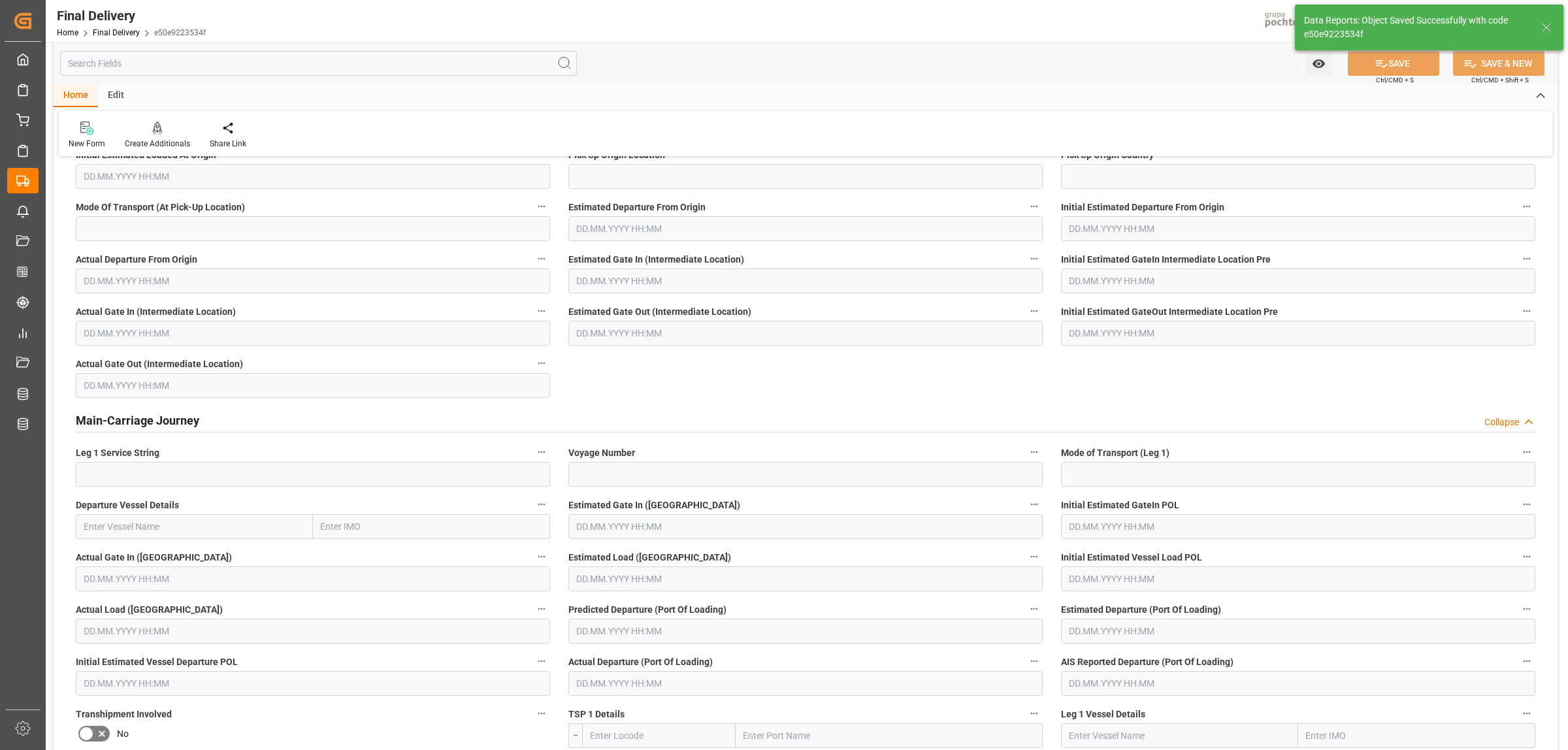
scroll to position [0, 0]
